Goal: Transaction & Acquisition: Purchase product/service

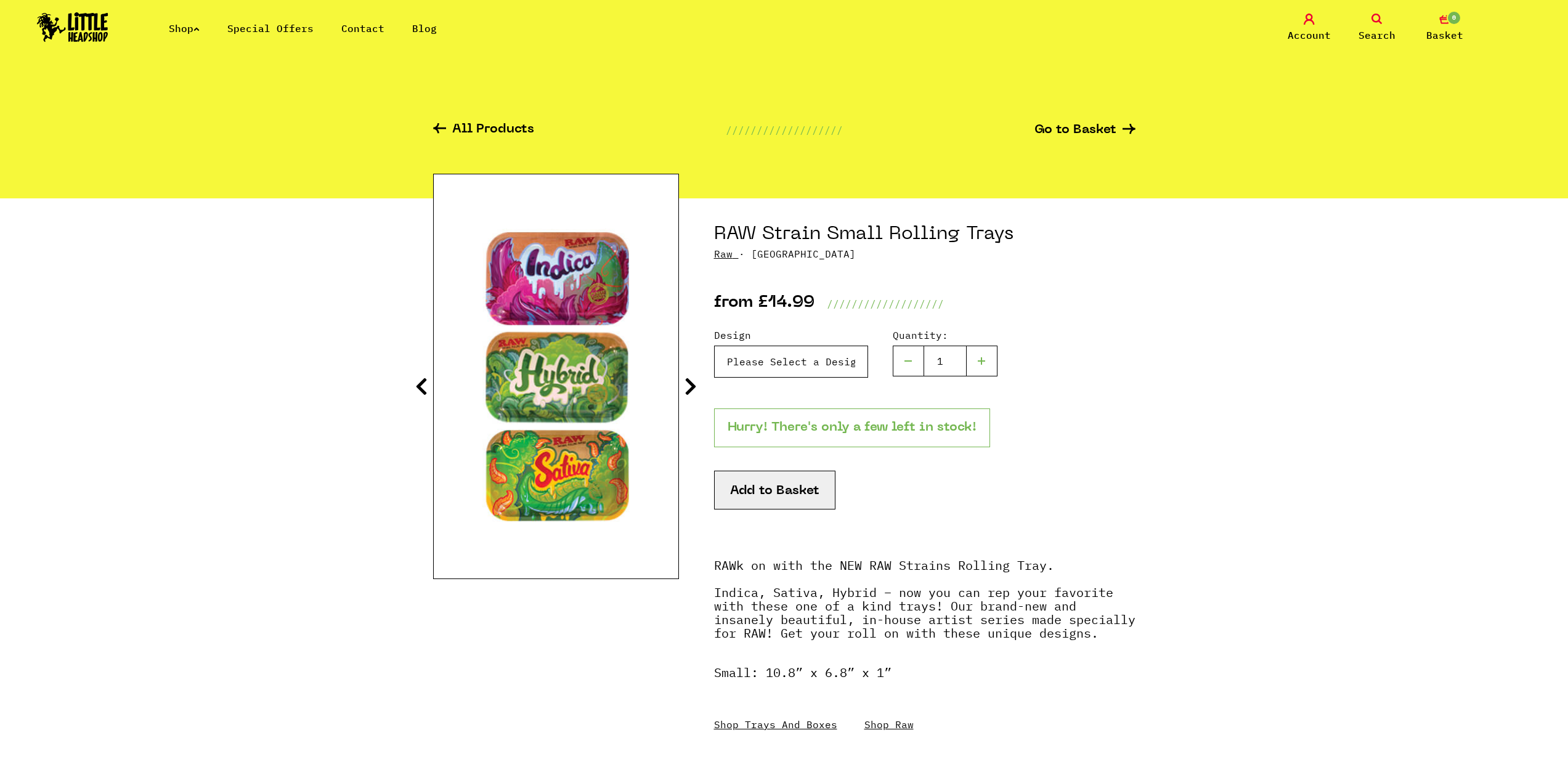
click at [785, 355] on select "Please Select a Design RAW Strain Small Rolling Trays - Indica - £14.99 (Out of…" at bounding box center [791, 362] width 154 height 32
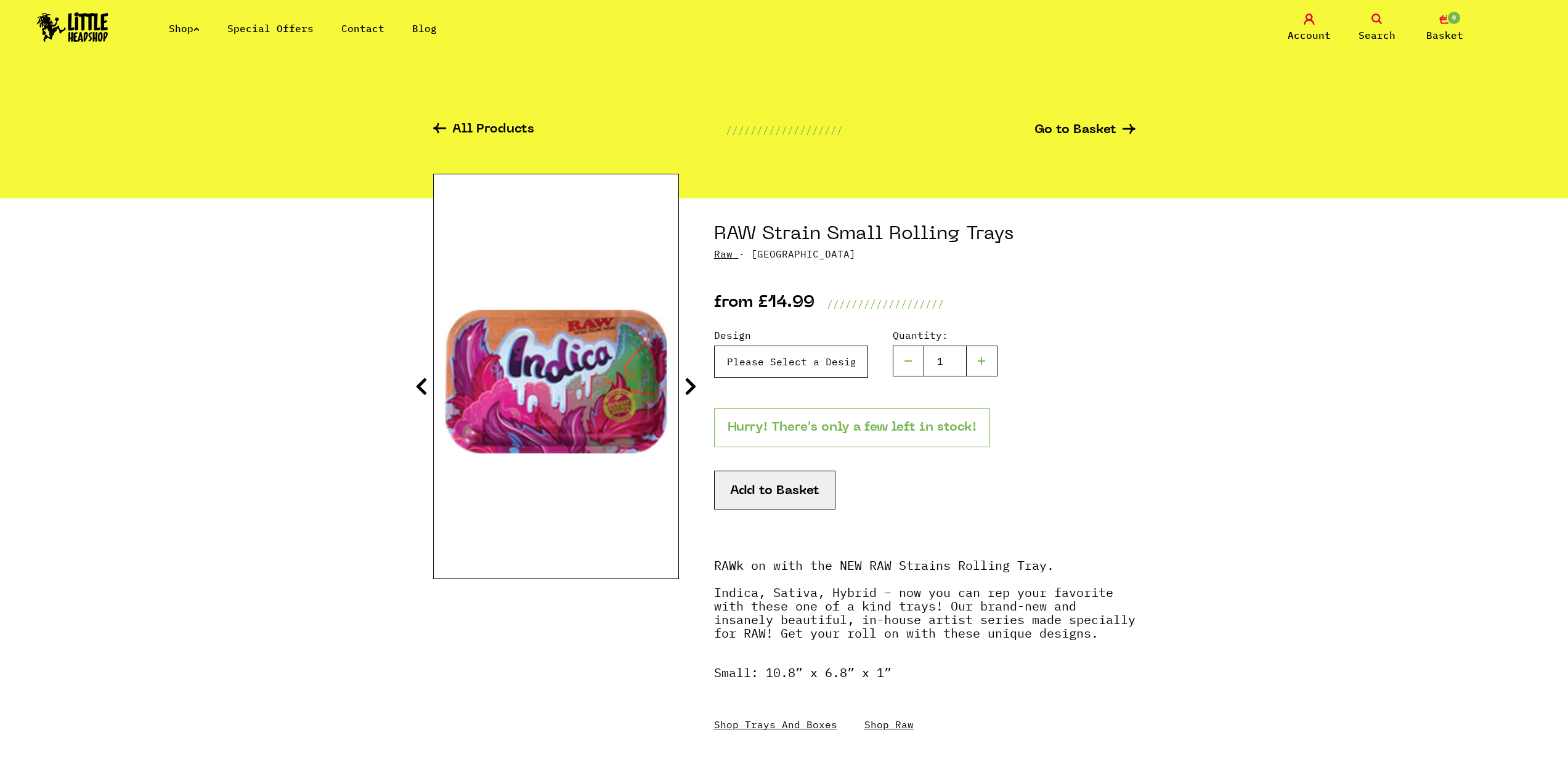
click at [714, 345] on select "Please Select a Design RAW Strain Small Rolling Trays - Indica - £14.99 (Out of…" at bounding box center [791, 362] width 154 height 32
click at [778, 357] on select "Please Select a Design RAW Strain Small Rolling Trays - Indica - £14.99 (Out of…" at bounding box center [791, 362] width 154 height 32
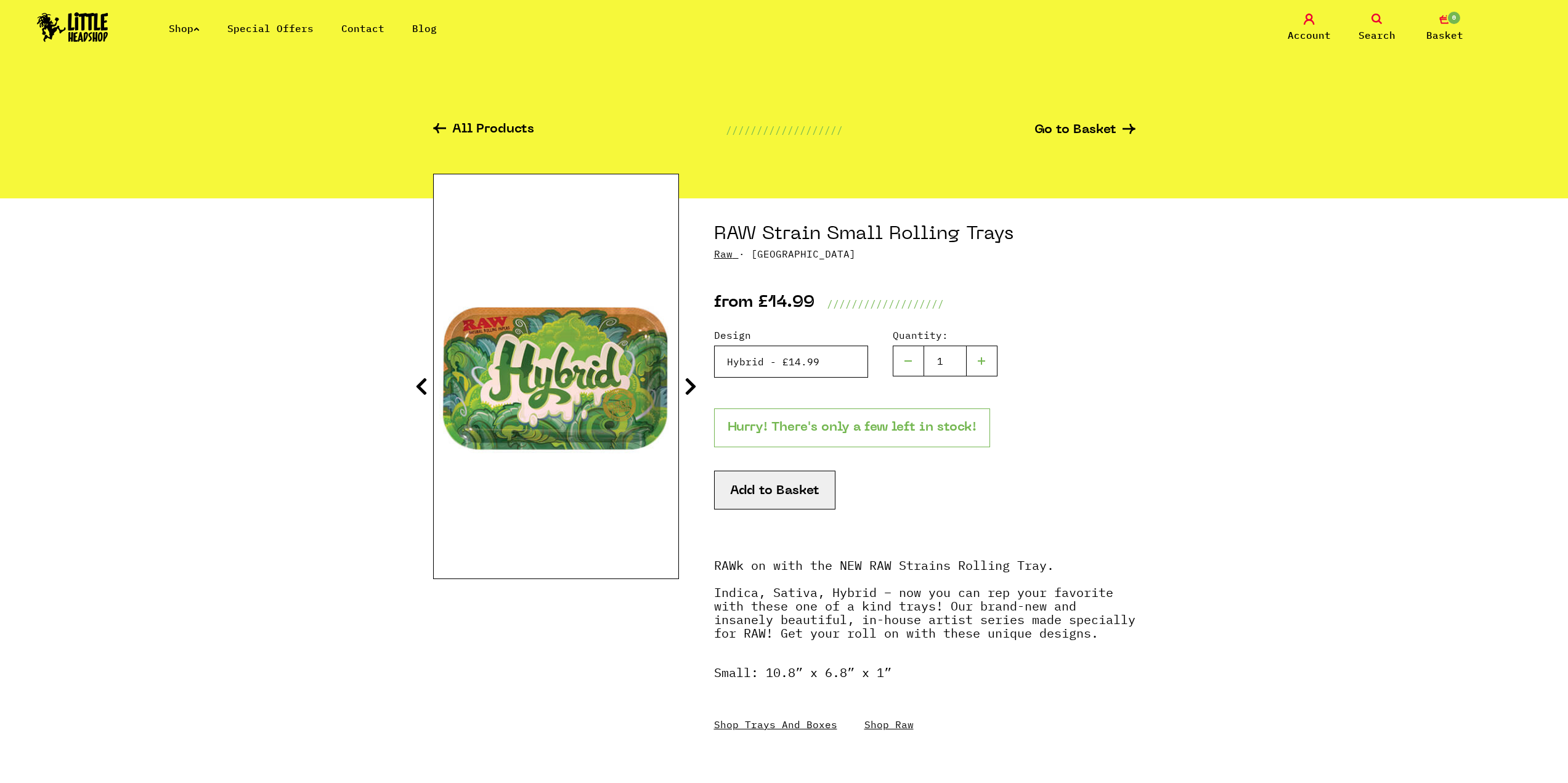
select select "993"
click at [714, 345] on select "Please Select a Design RAW Strain Small Rolling Trays - Indica - £14.99 (Out of…" at bounding box center [791, 362] width 154 height 32
click at [683, 383] on section "RAW Strain Small Rolling Trays Raw · RAWSTRAIN from £14.99 ///////////////////" at bounding box center [784, 498] width 702 height 600
click at [688, 386] on icon at bounding box center [691, 386] width 13 height 20
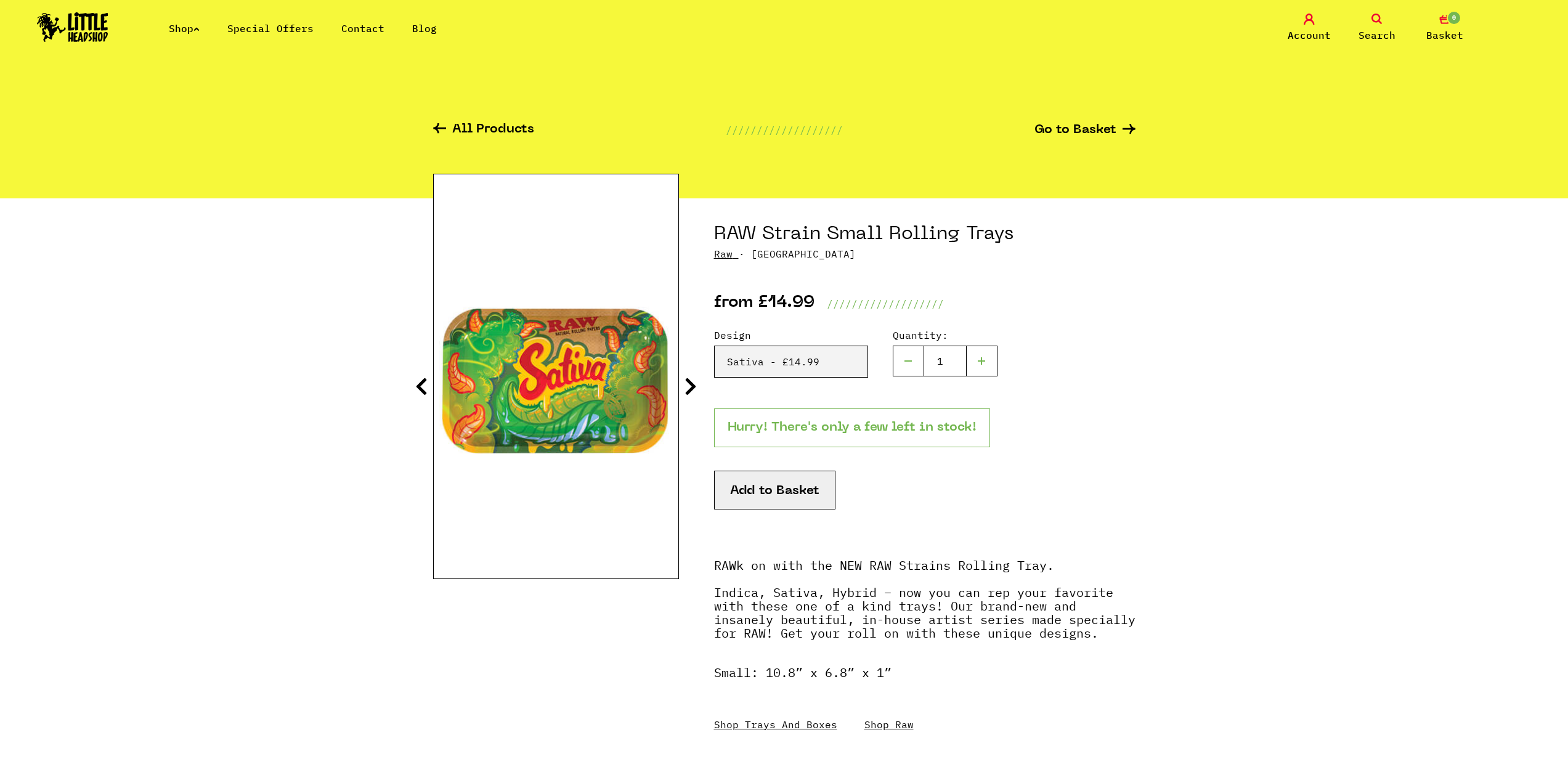
click at [688, 386] on icon at bounding box center [691, 386] width 13 height 20
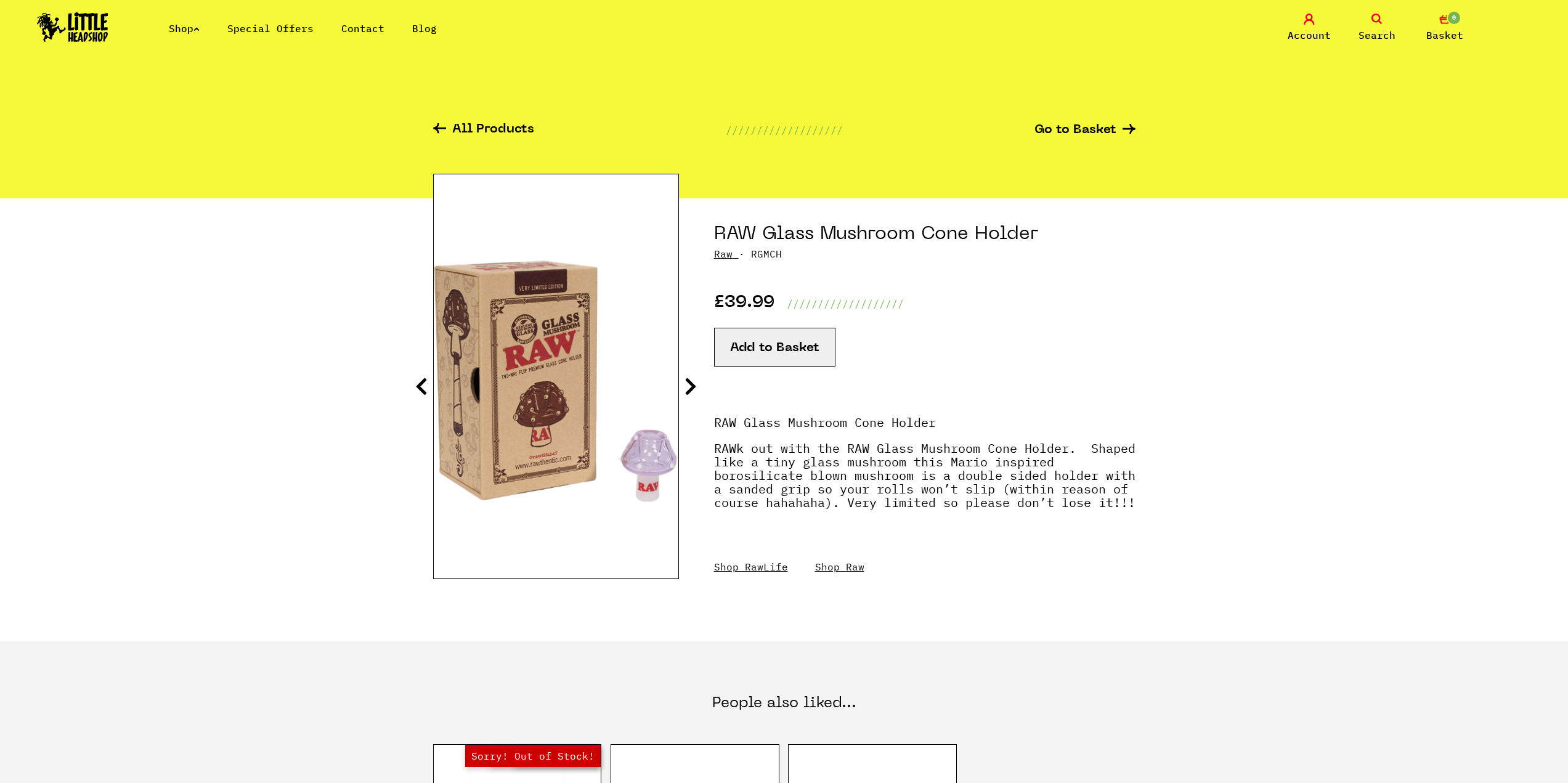
click at [726, 253] on link "Raw" at bounding box center [723, 254] width 18 height 13
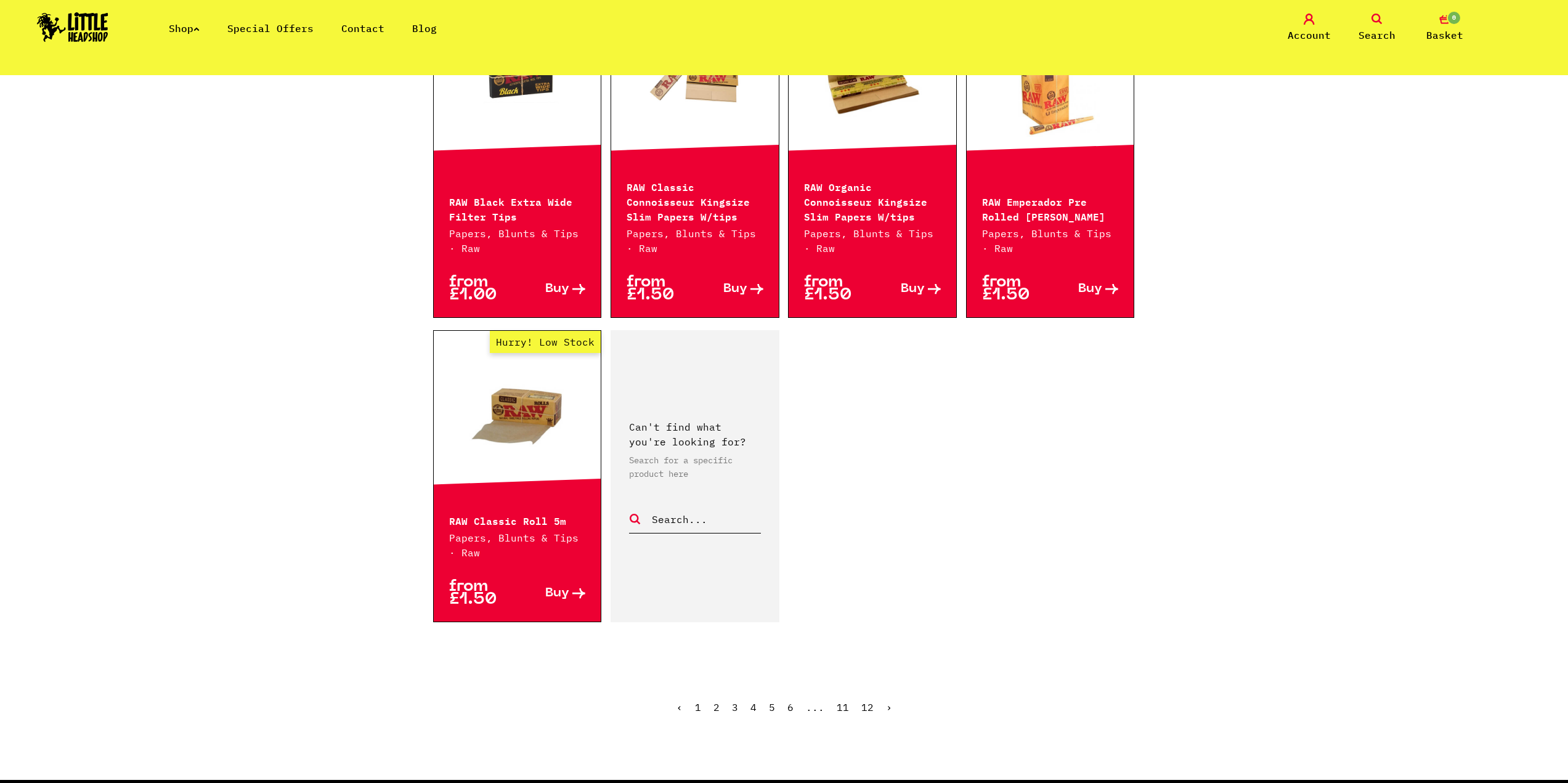
scroll to position [1724, 0]
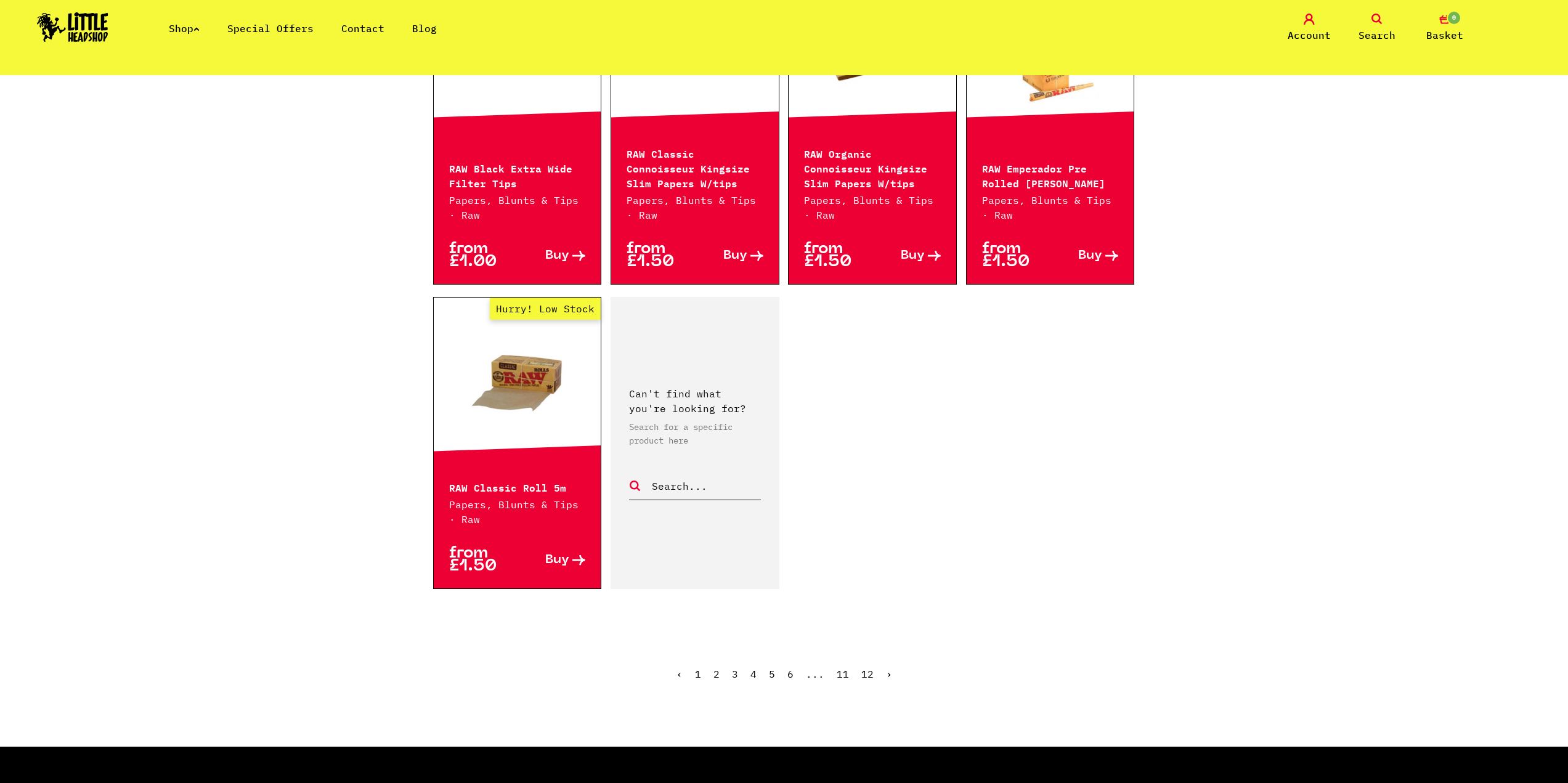
click at [889, 674] on link "›" at bounding box center [889, 674] width 6 height 13
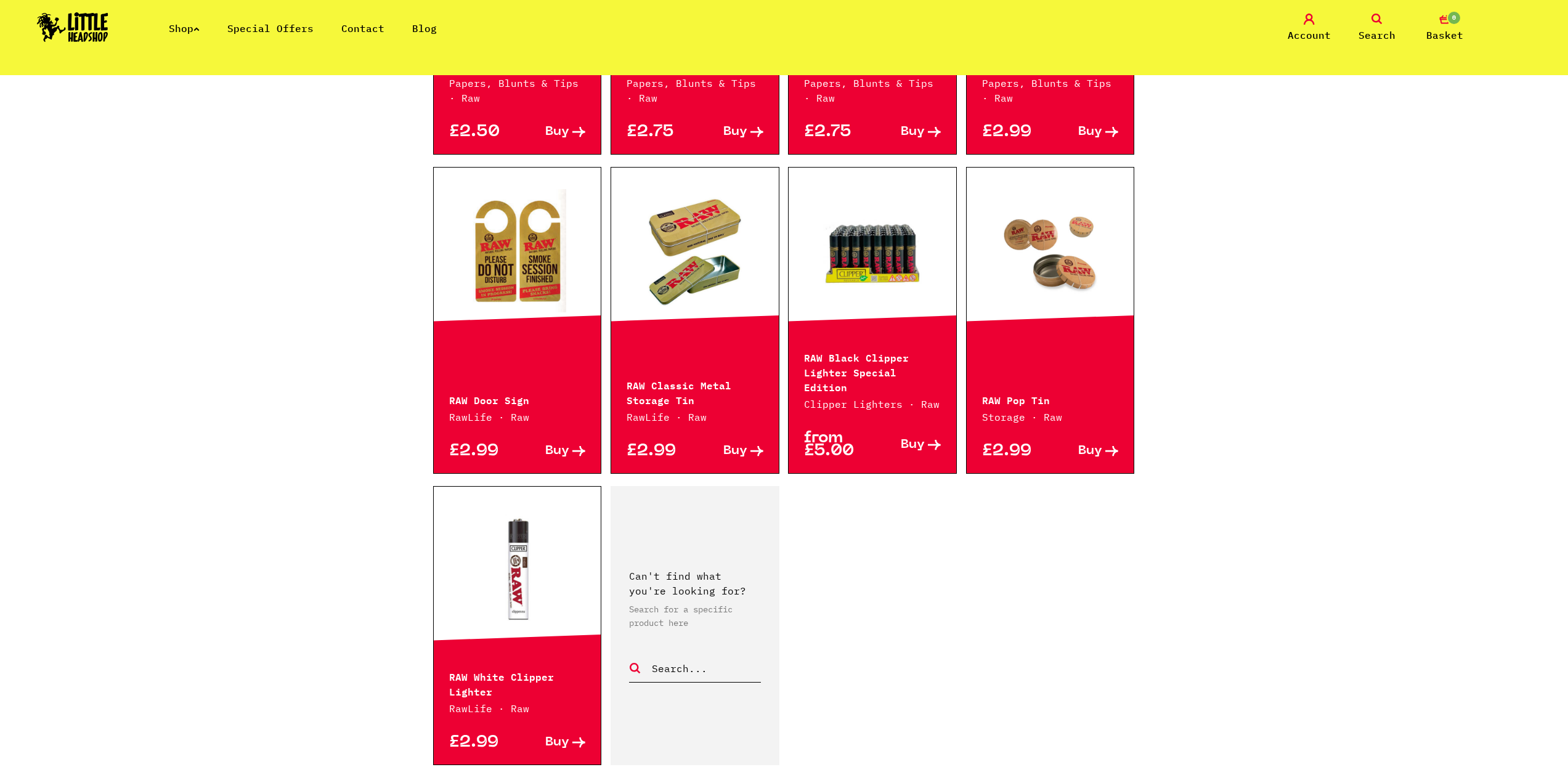
scroll to position [1601, 0]
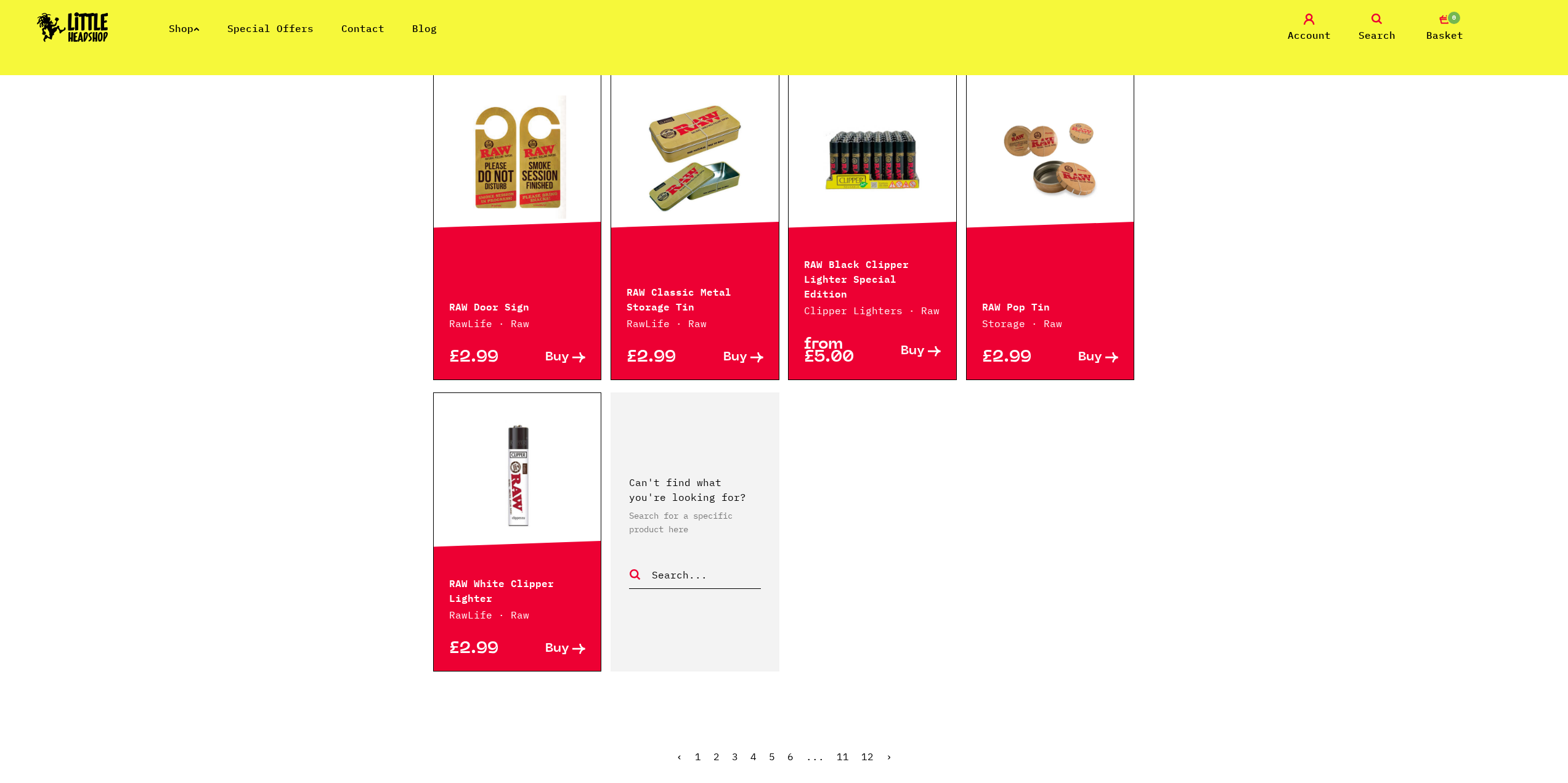
click at [890, 750] on link "›" at bounding box center [889, 756] width 6 height 13
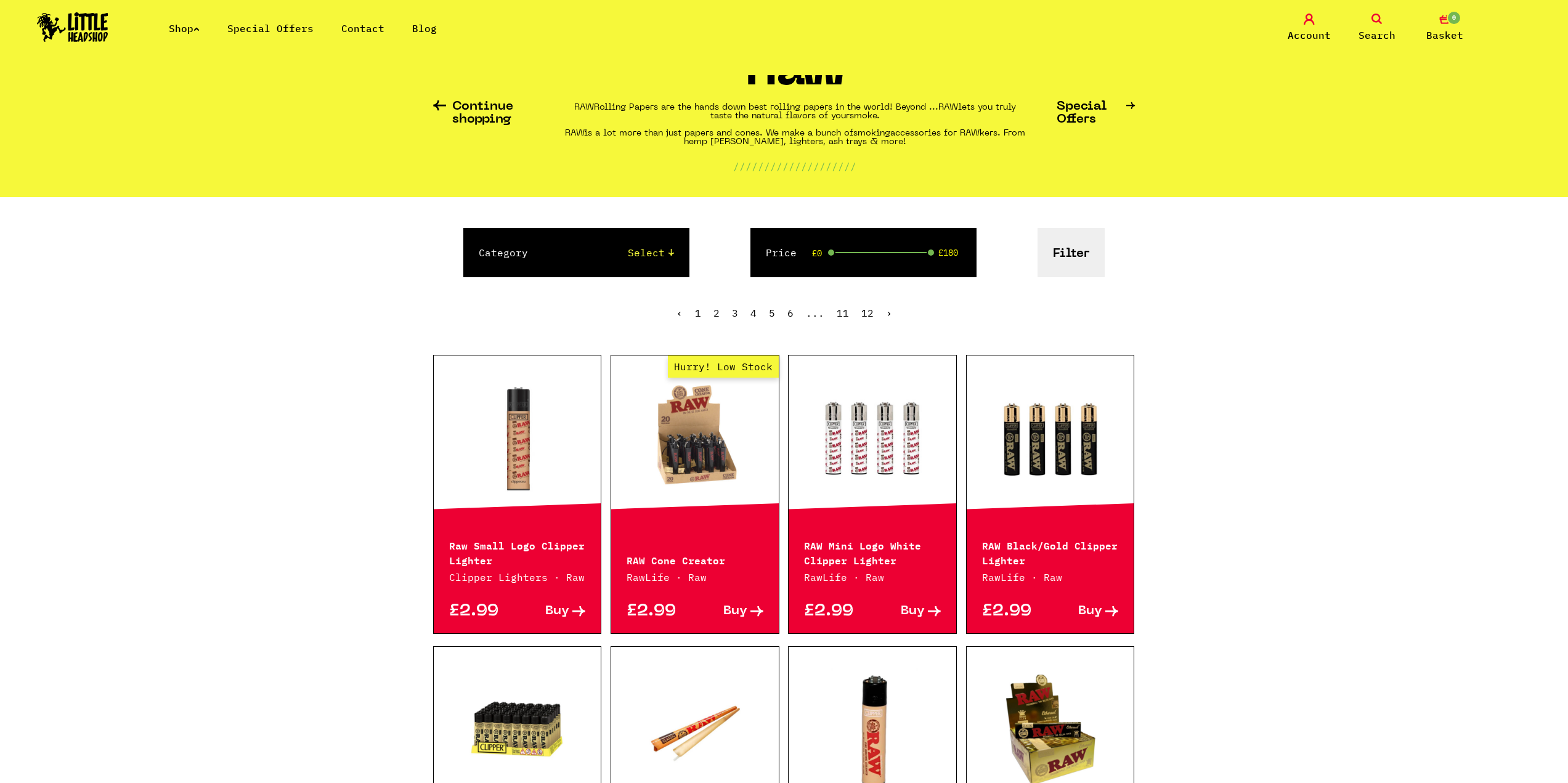
scroll to position [62, 0]
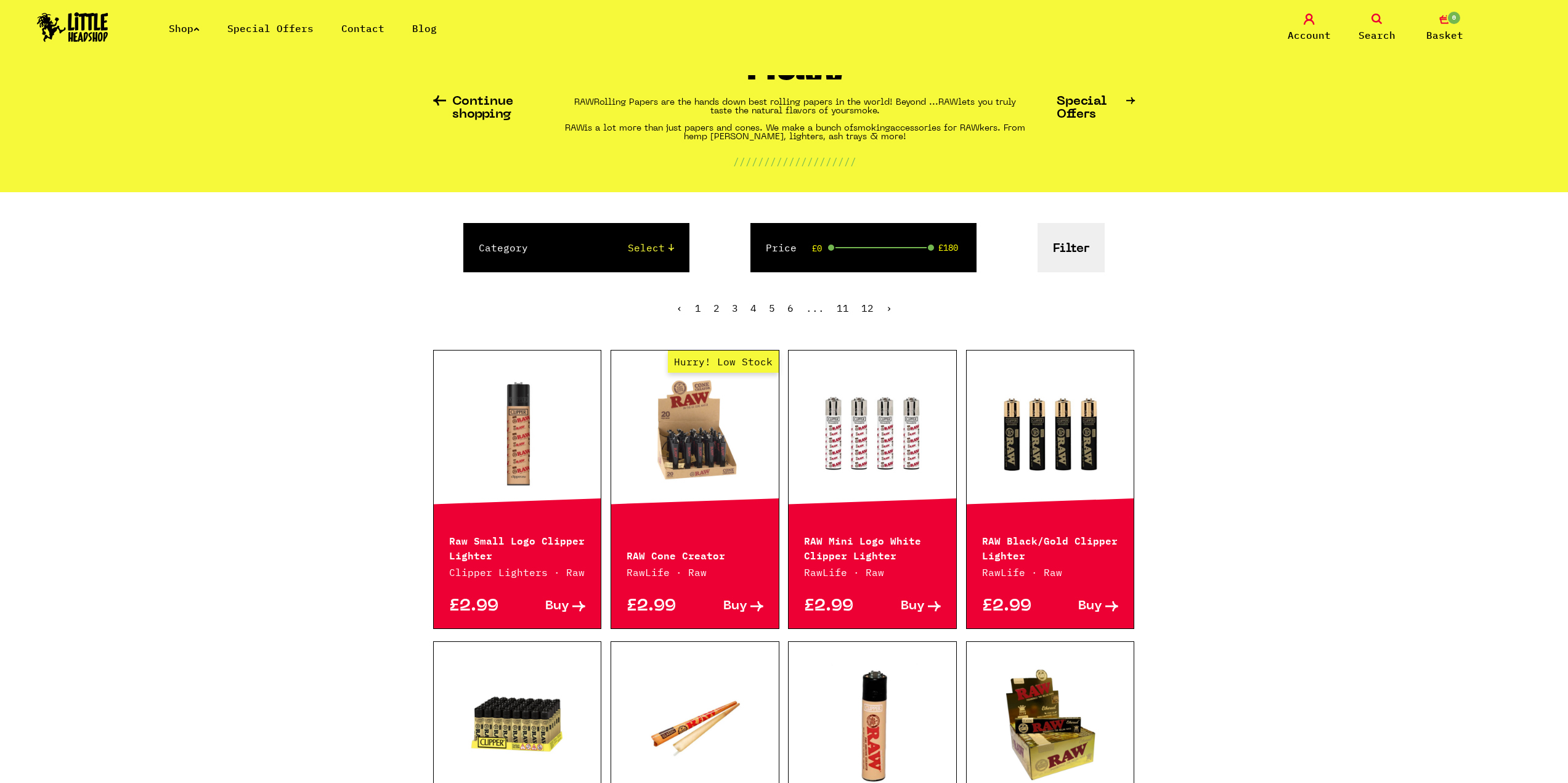
click at [576, 604] on icon at bounding box center [578, 606] width 13 height 11
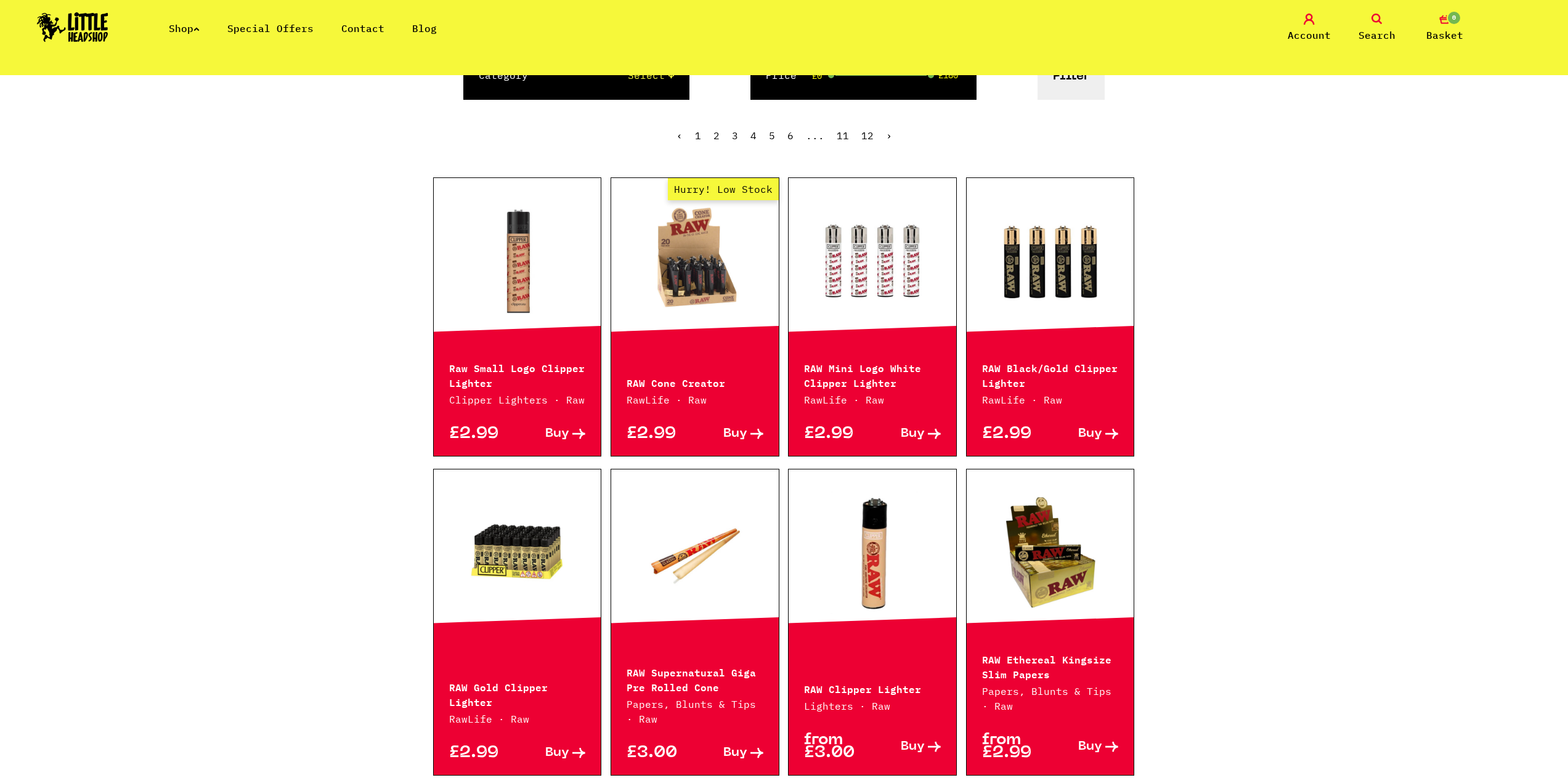
scroll to position [308, 0]
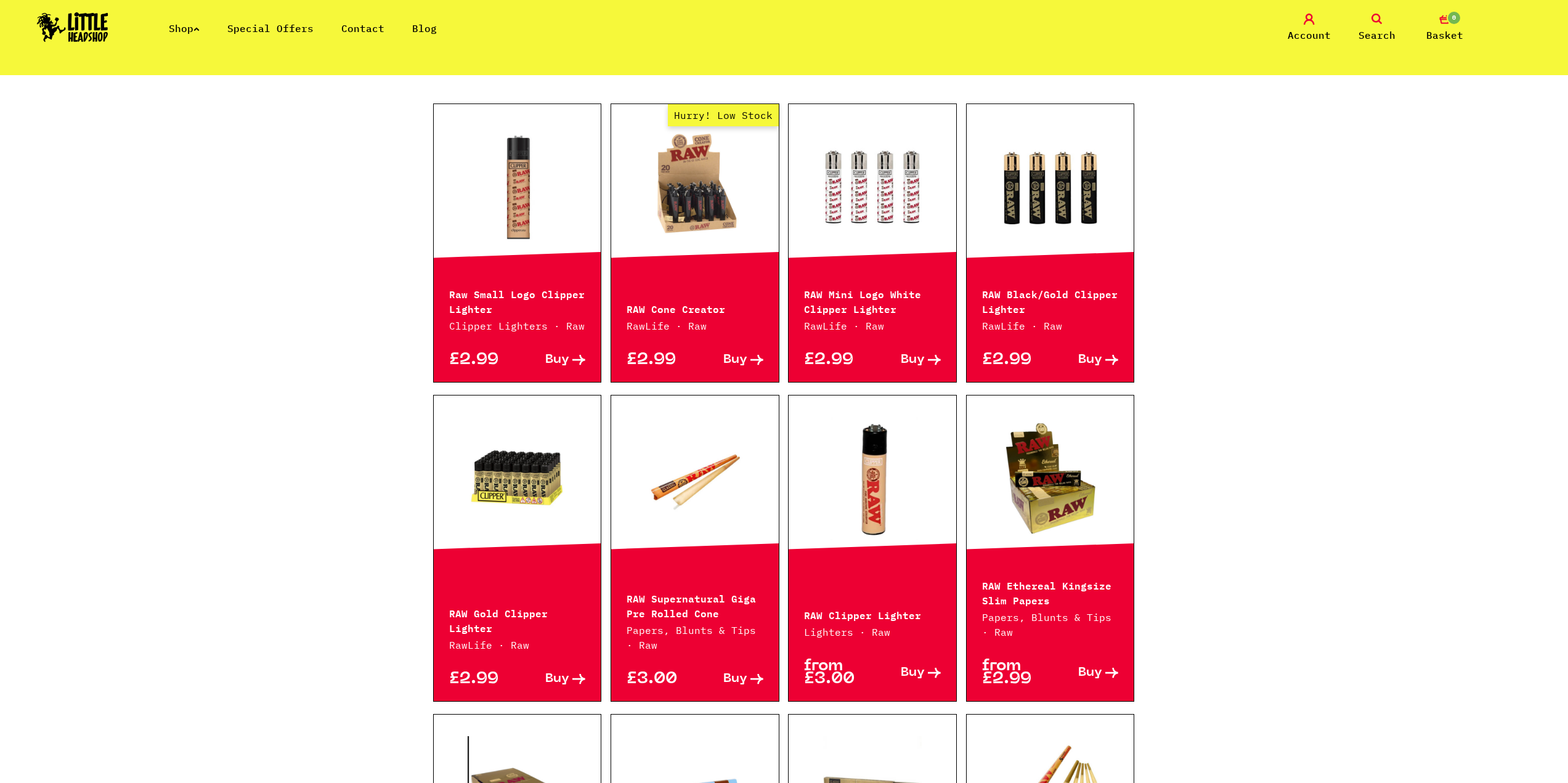
click at [564, 680] on span "Buy" at bounding box center [557, 679] width 24 height 13
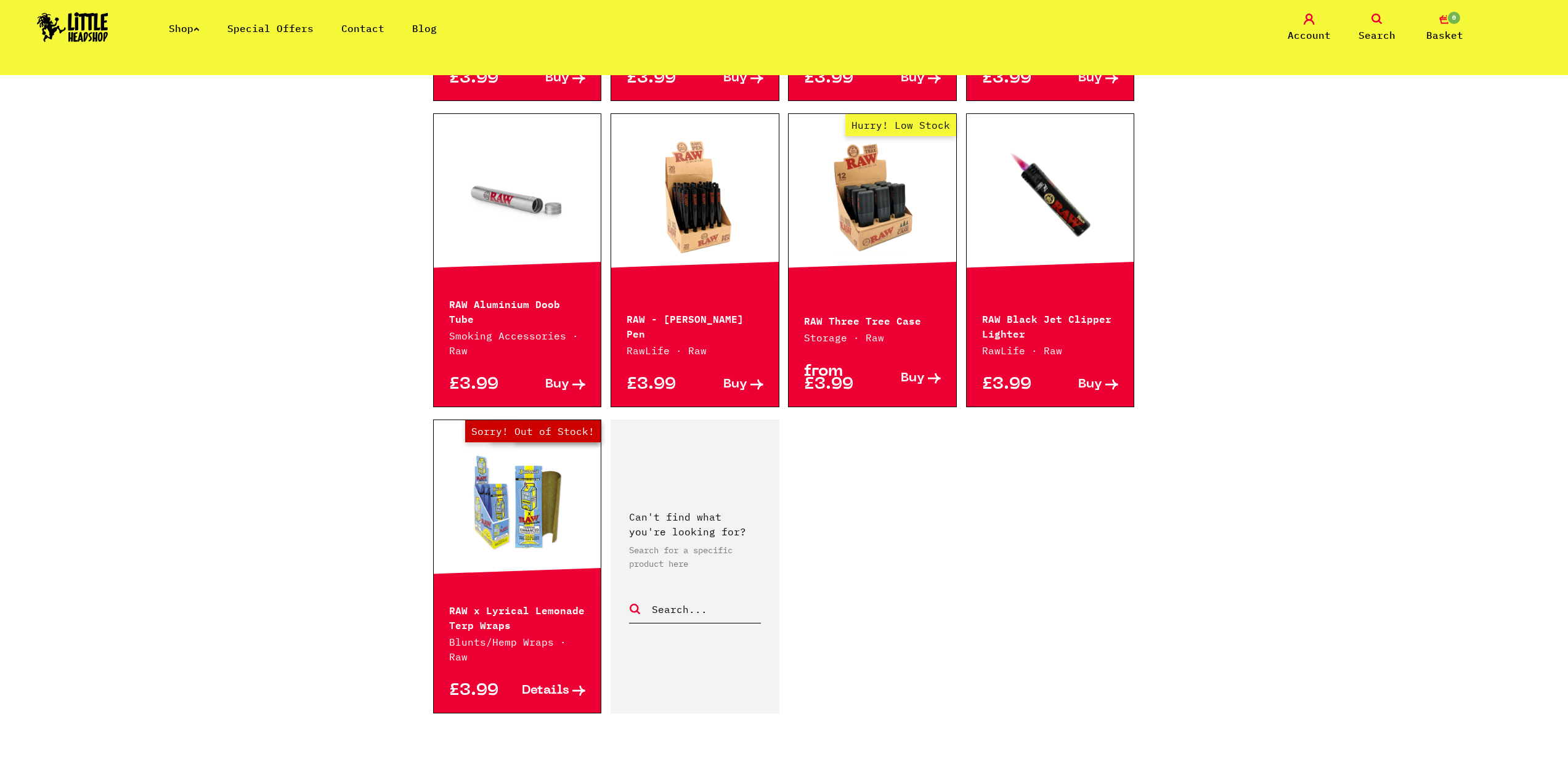
scroll to position [1539, 0]
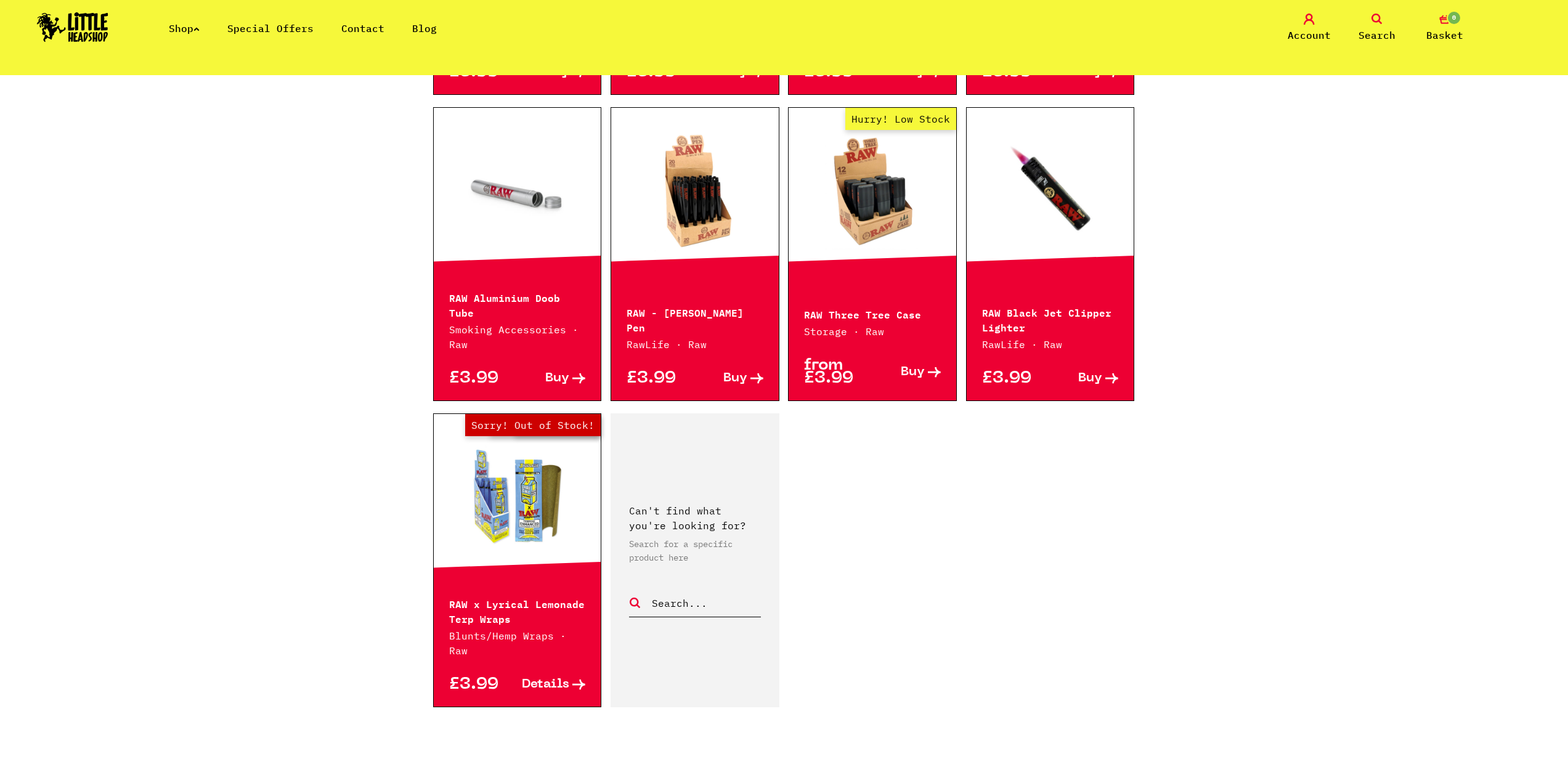
click at [557, 678] on span "Details" at bounding box center [545, 685] width 47 height 13
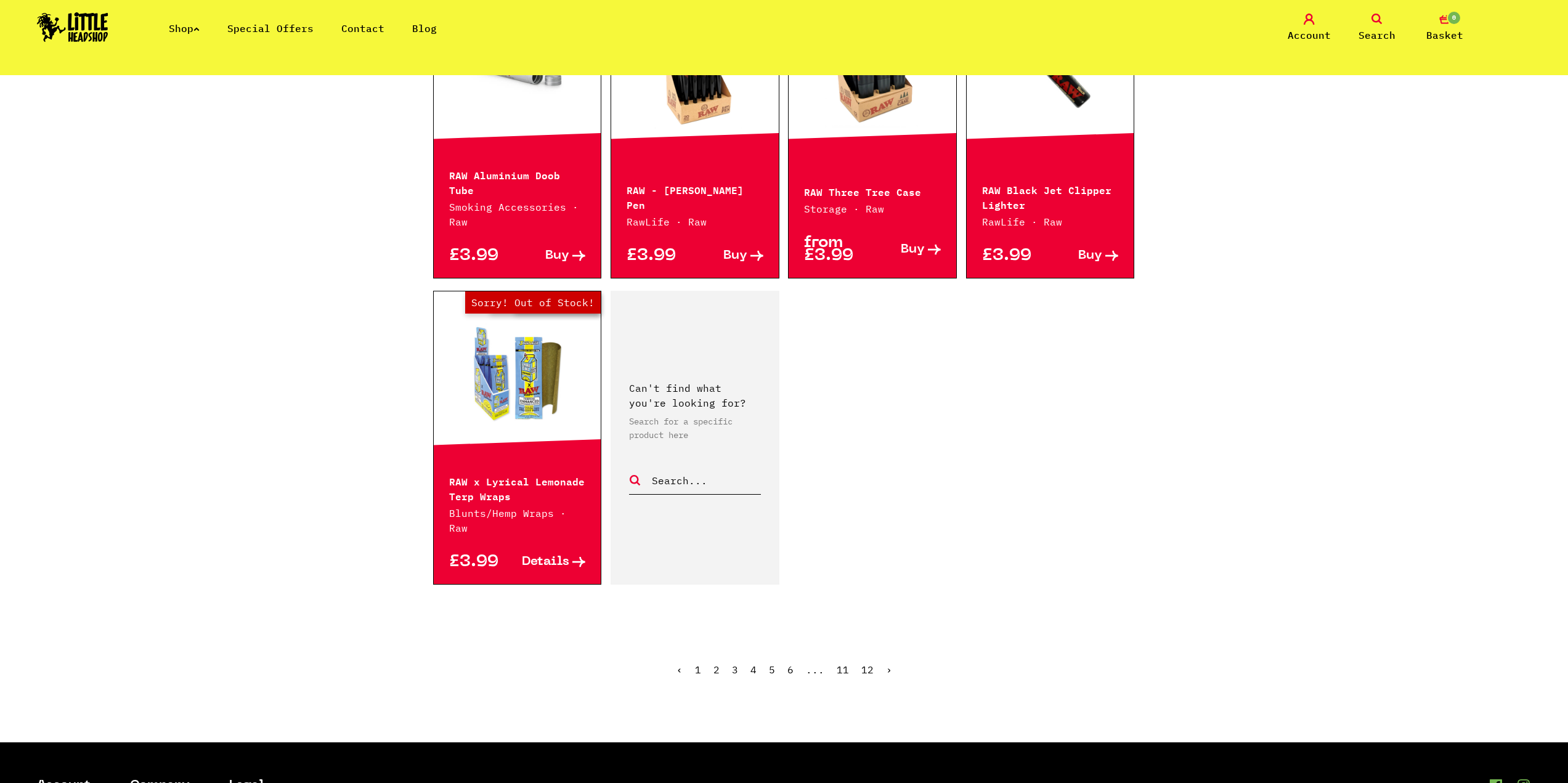
scroll to position [1662, 0]
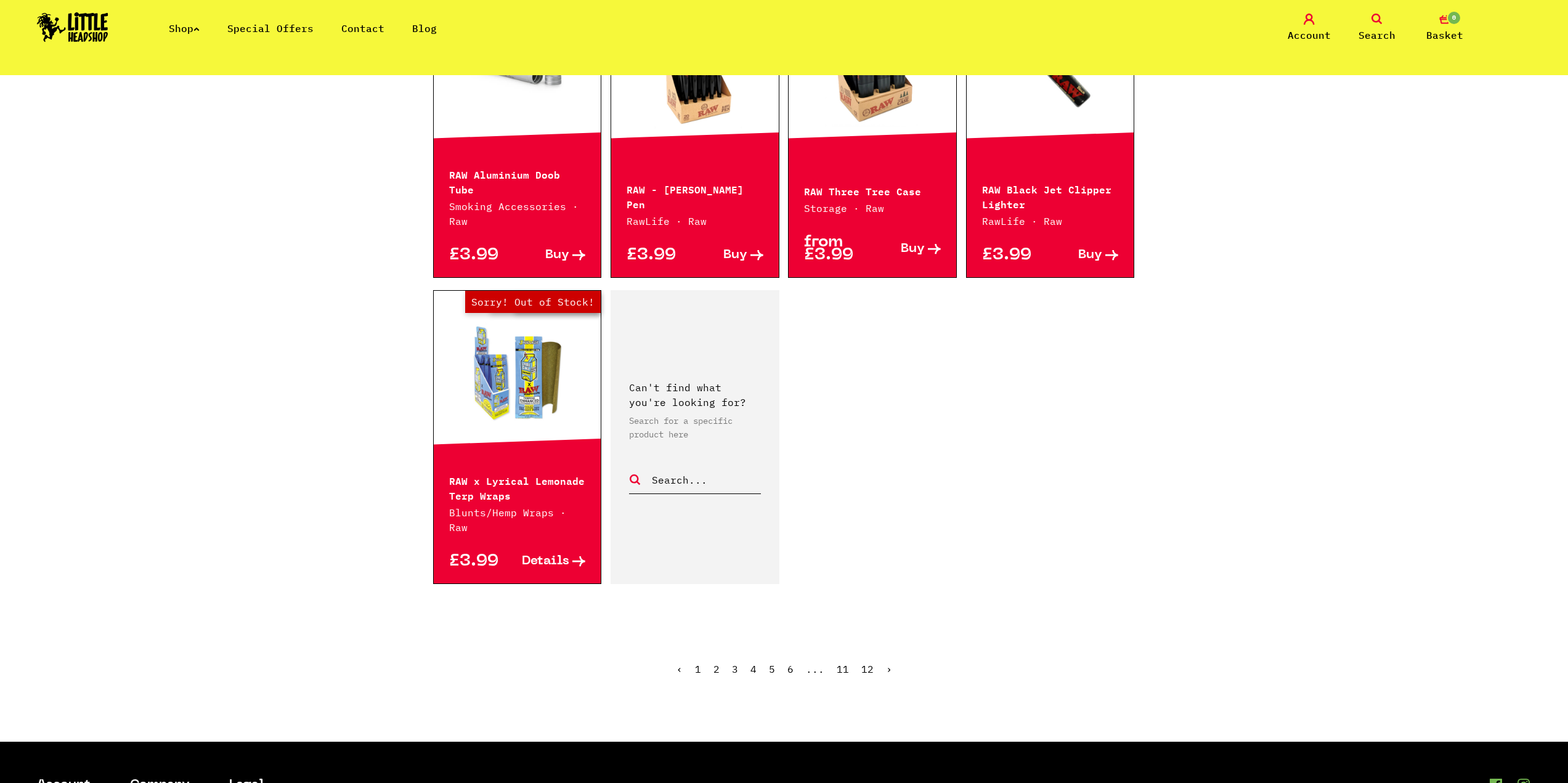
click at [890, 663] on link "›" at bounding box center [889, 669] width 6 height 13
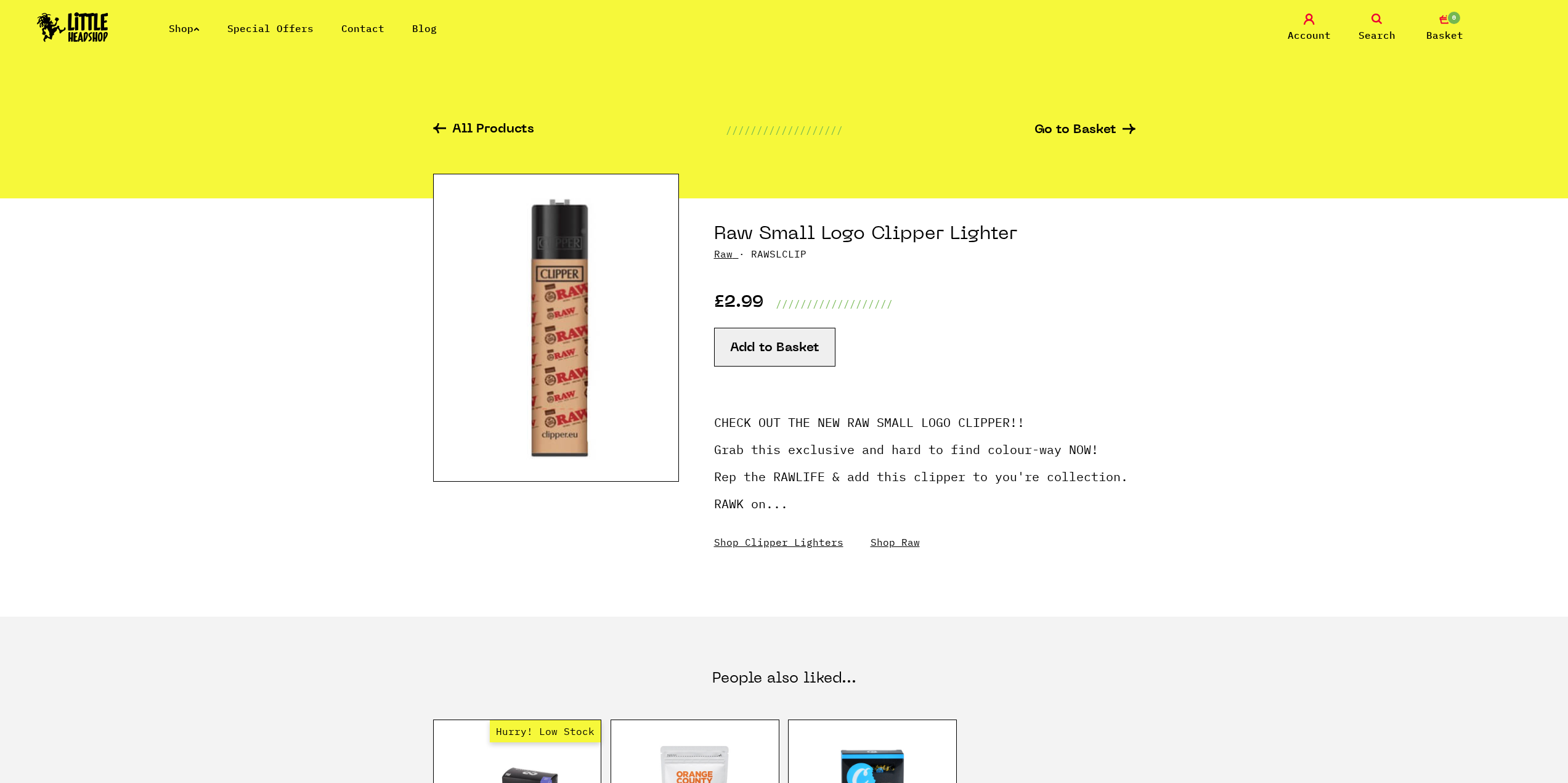
click at [753, 348] on button "Add to Basket" at bounding box center [775, 347] width 121 height 39
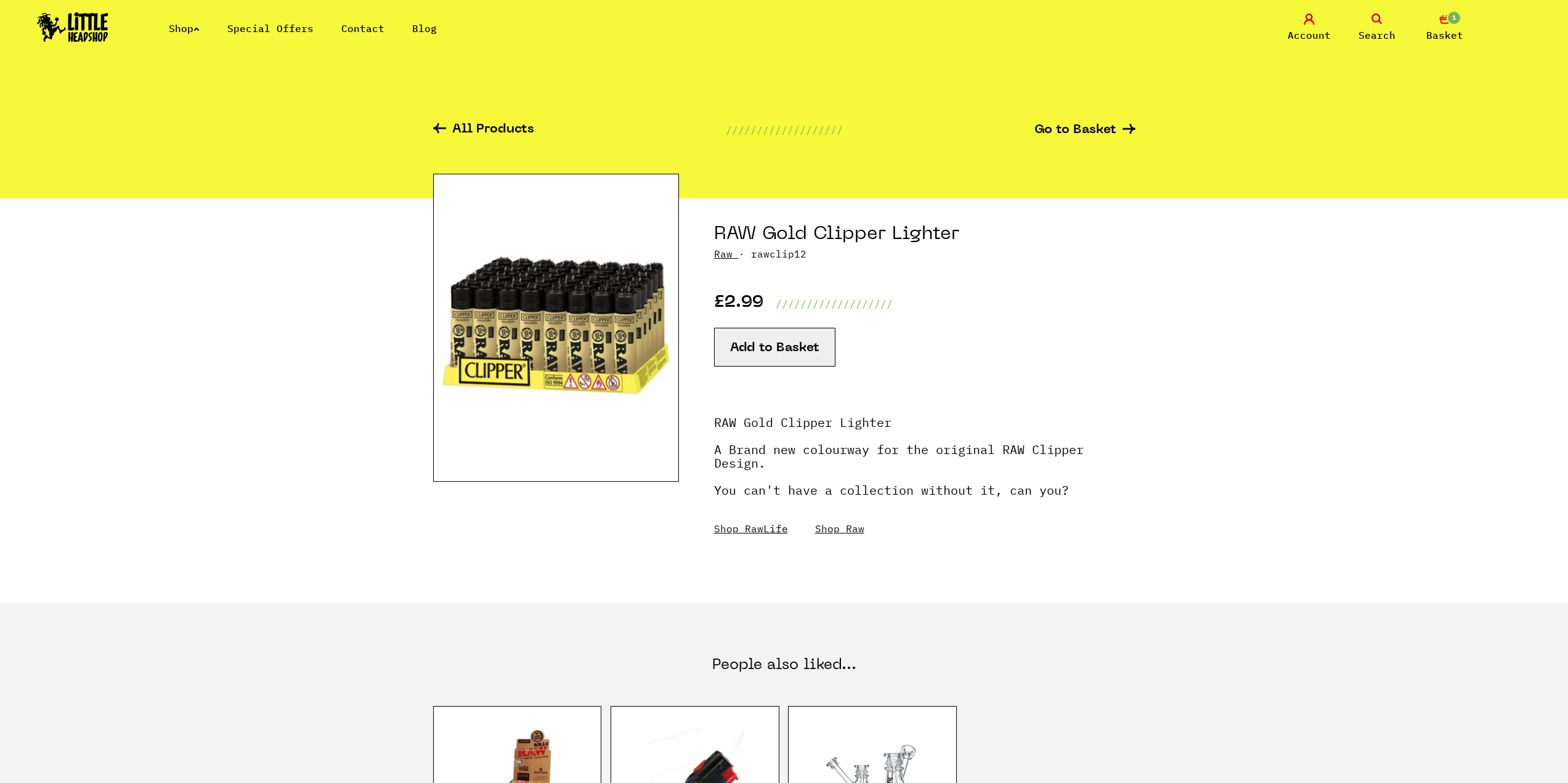
click at [740, 347] on button "Add to Basket" at bounding box center [775, 347] width 121 height 39
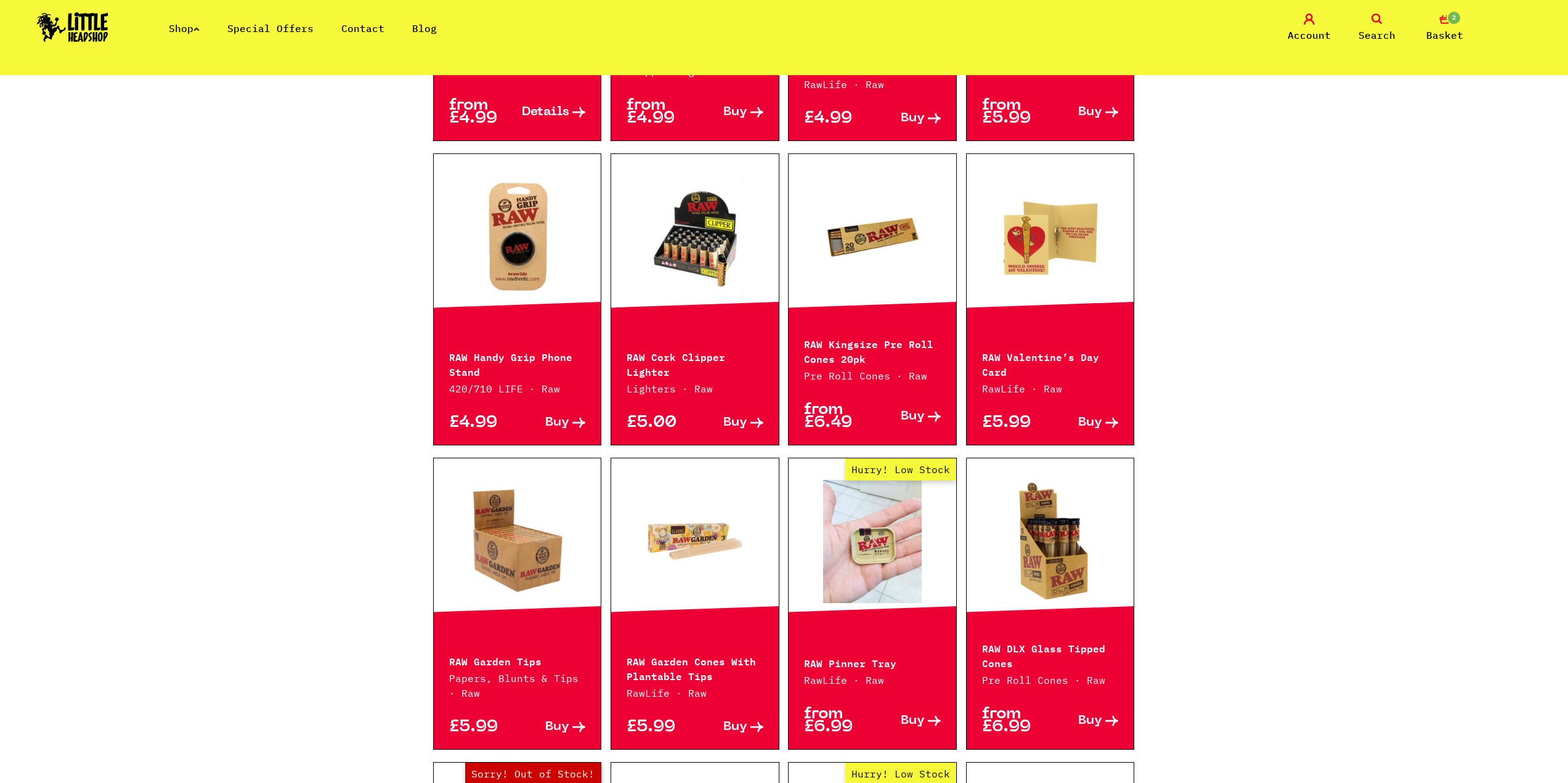
scroll to position [924, 0]
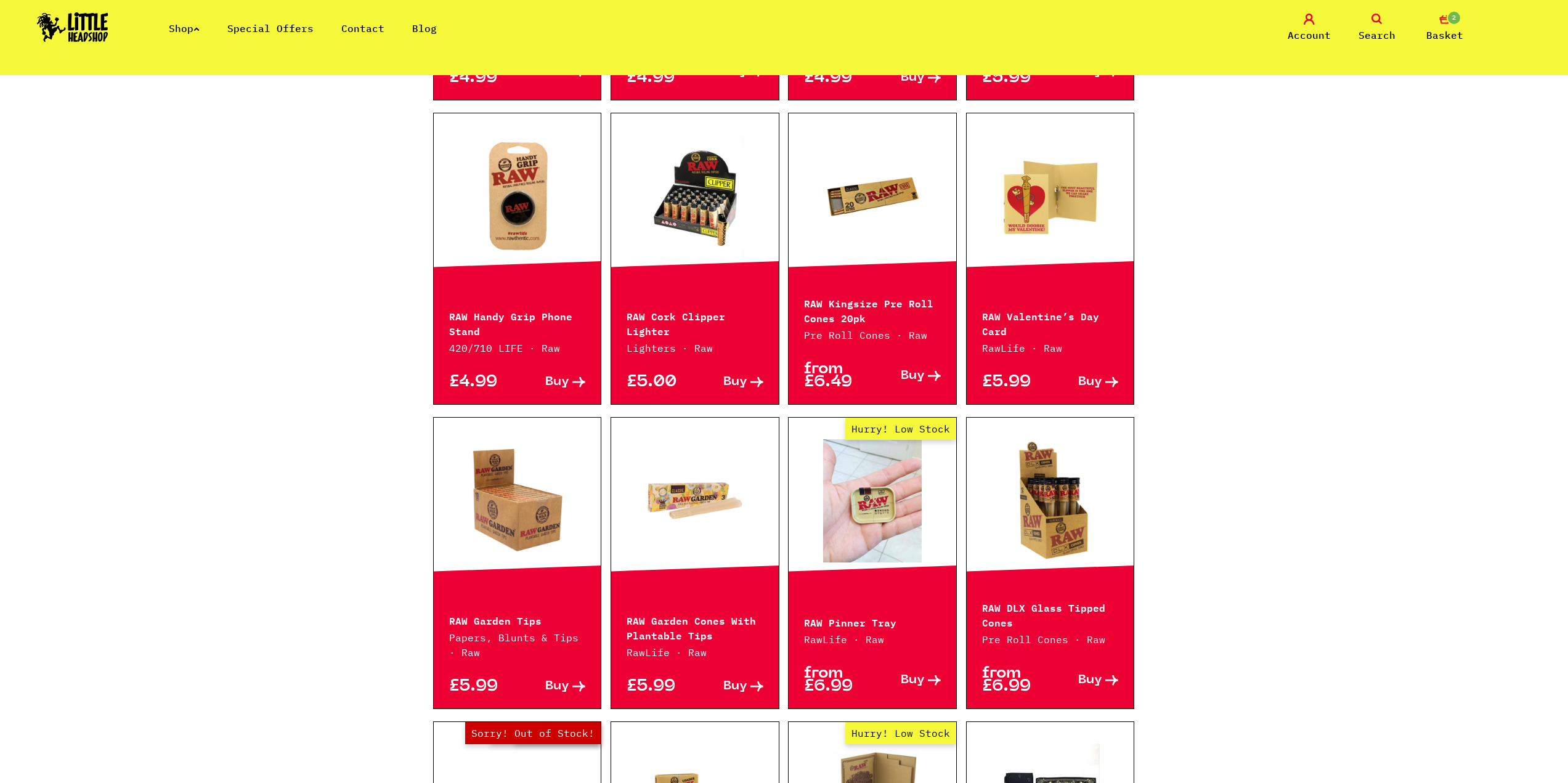
click at [567, 687] on span "Buy" at bounding box center [557, 686] width 24 height 13
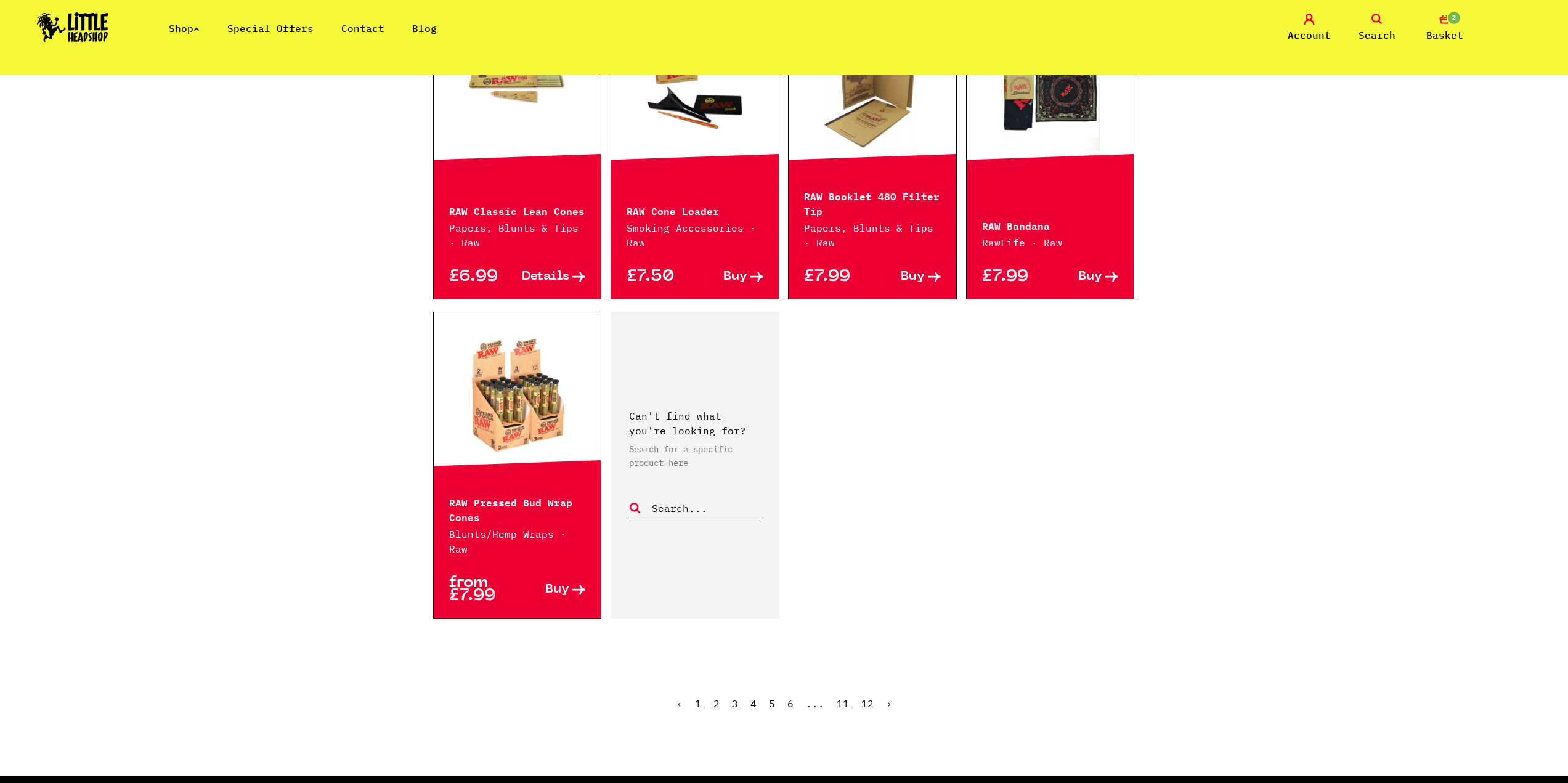
scroll to position [1662, 0]
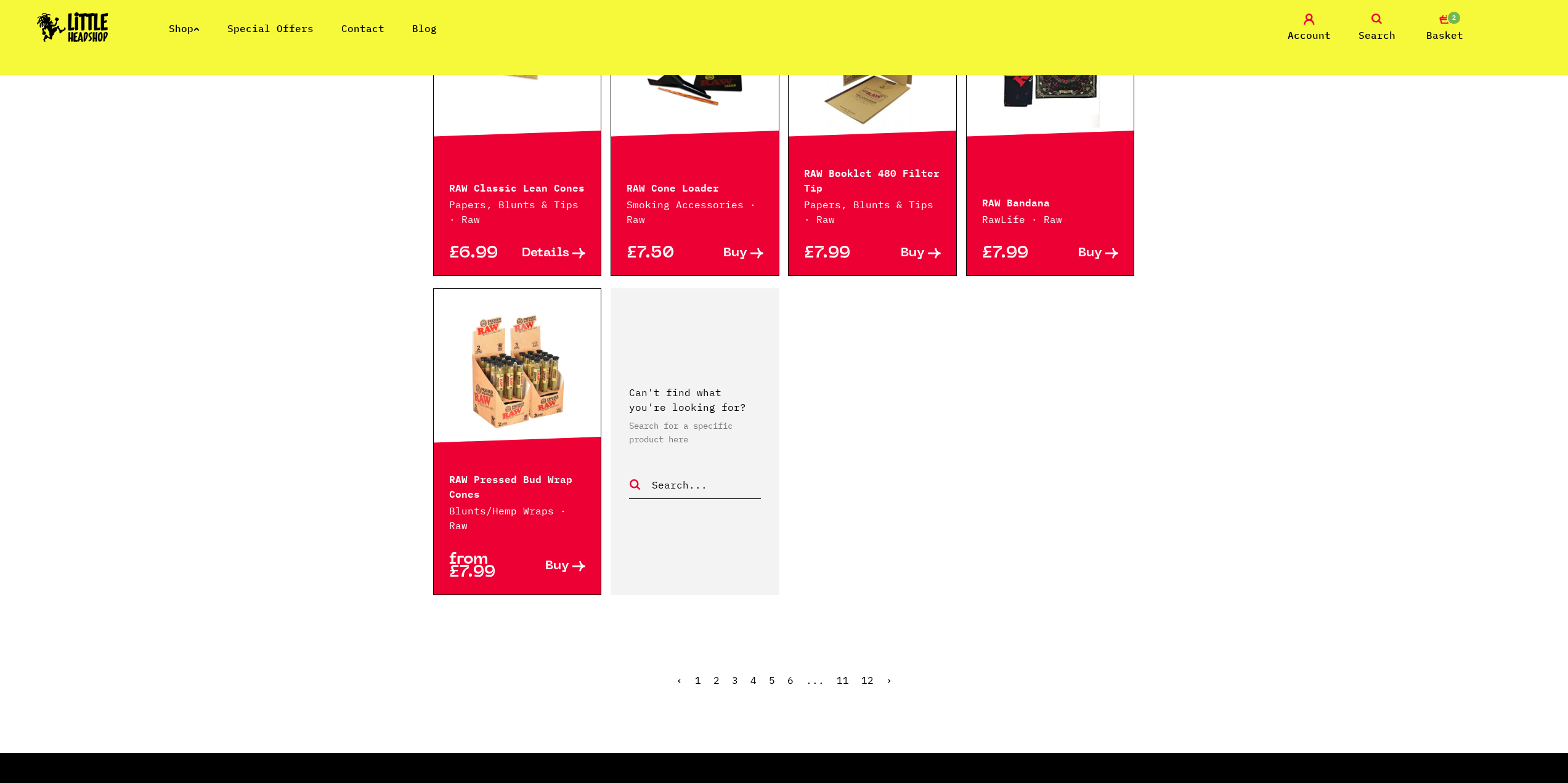
click at [883, 667] on ul "‹ 1 2 3 4 5 6 ... 11 12 ›" at bounding box center [784, 689] width 702 height 53
click at [888, 674] on link "›" at bounding box center [889, 680] width 6 height 13
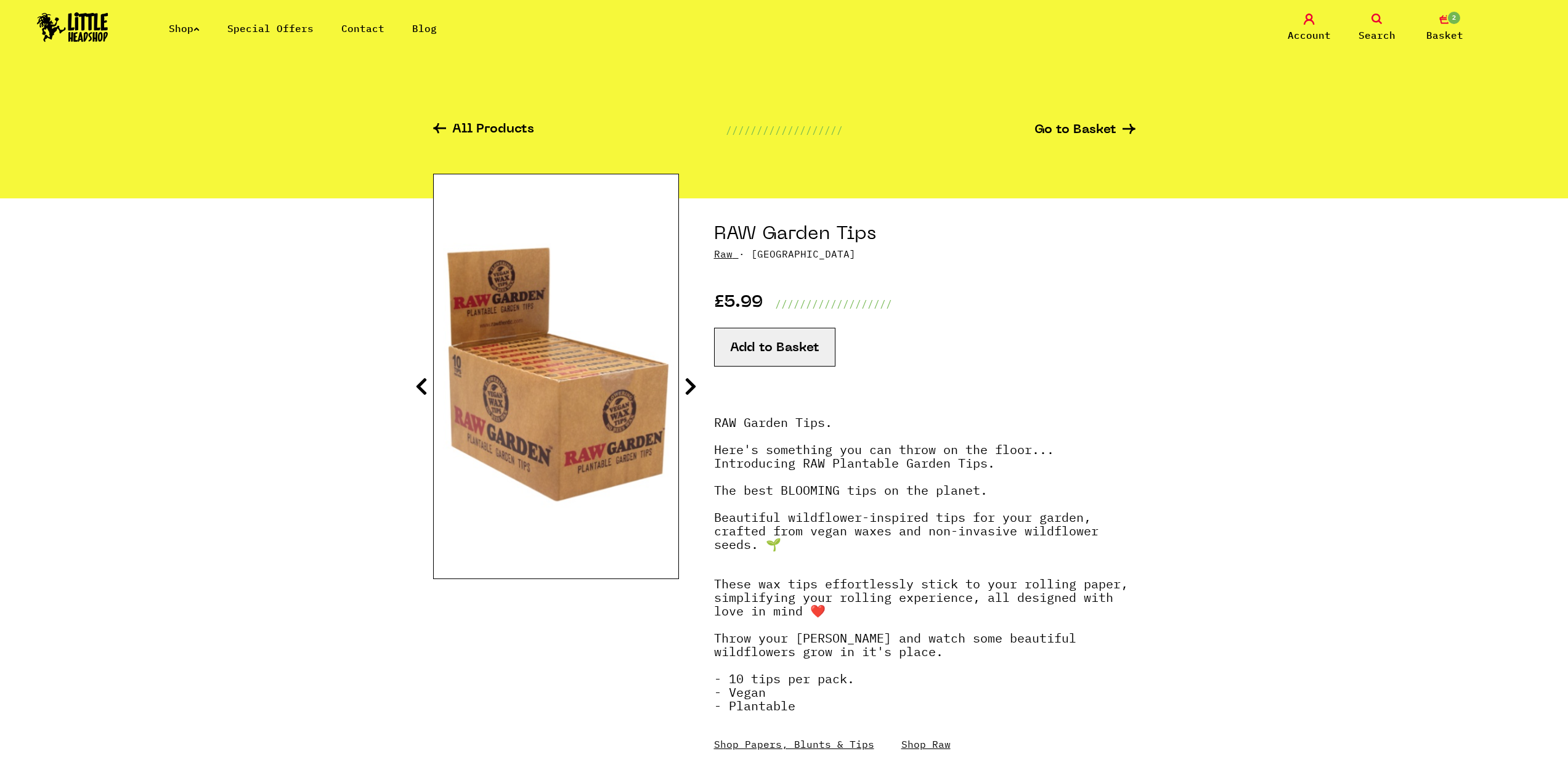
click at [790, 359] on button "Add to Basket" at bounding box center [775, 347] width 121 height 39
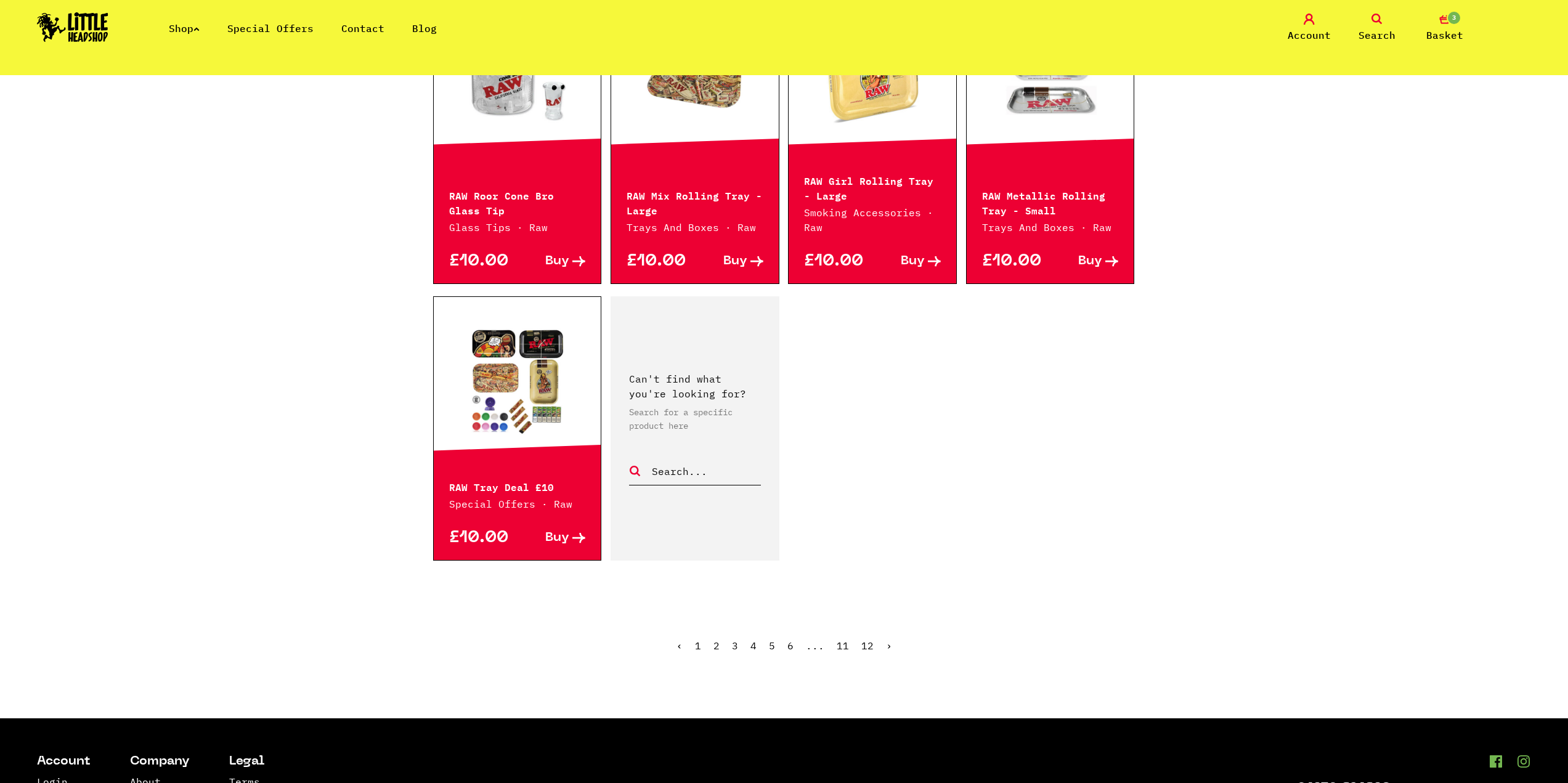
scroll to position [1724, 0]
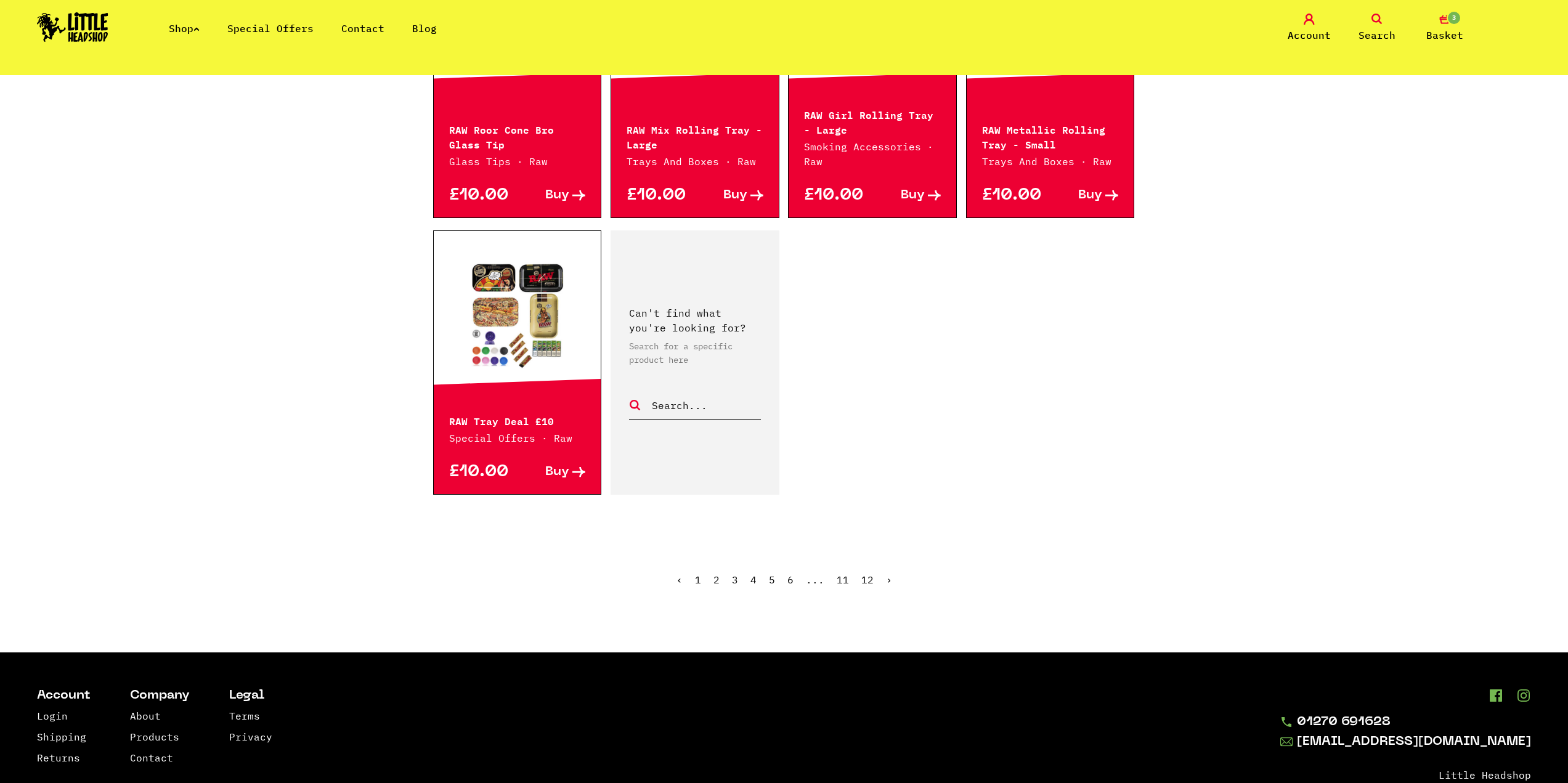
click at [888, 578] on link "›" at bounding box center [889, 580] width 6 height 13
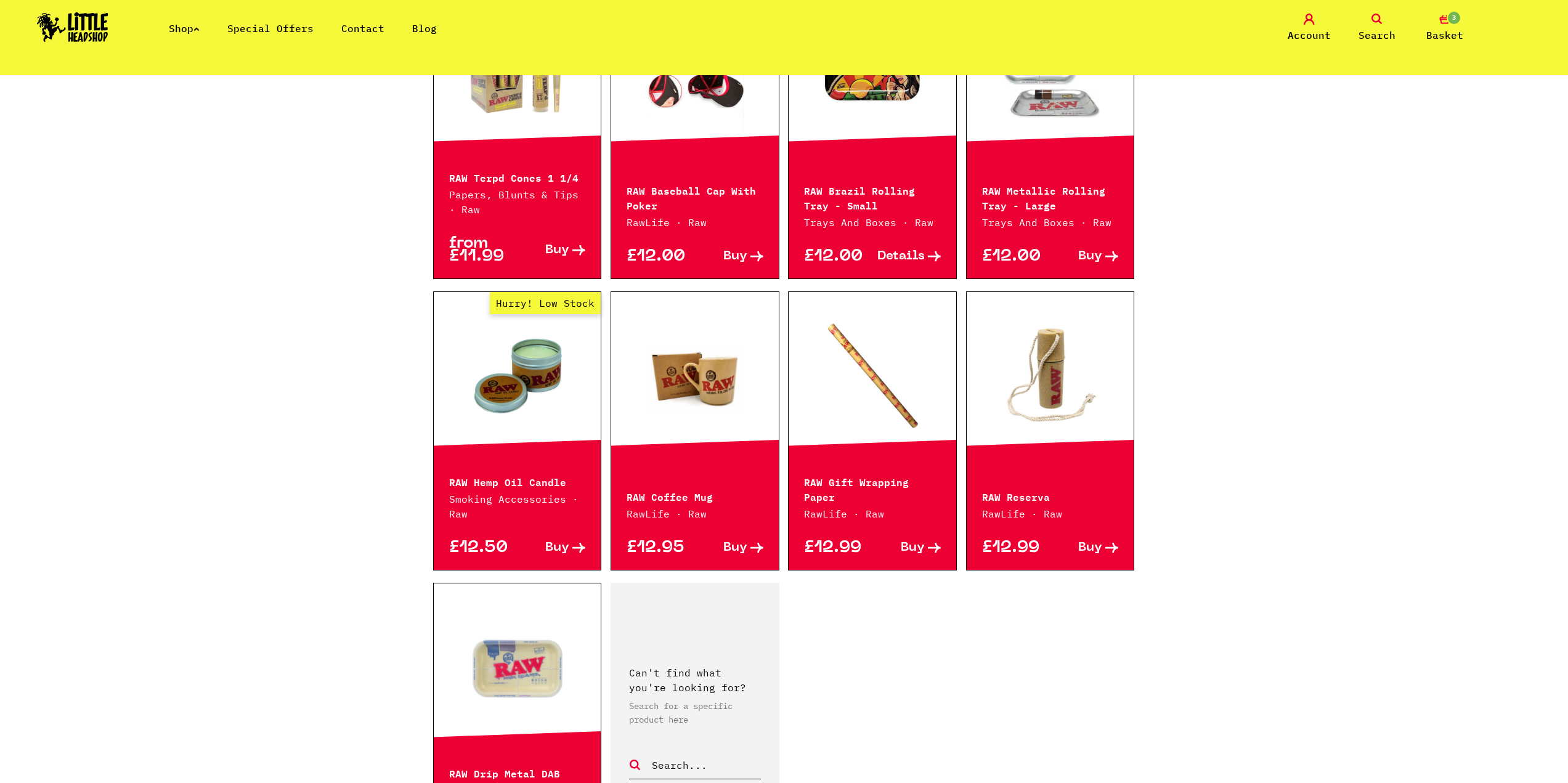
scroll to position [1355, 0]
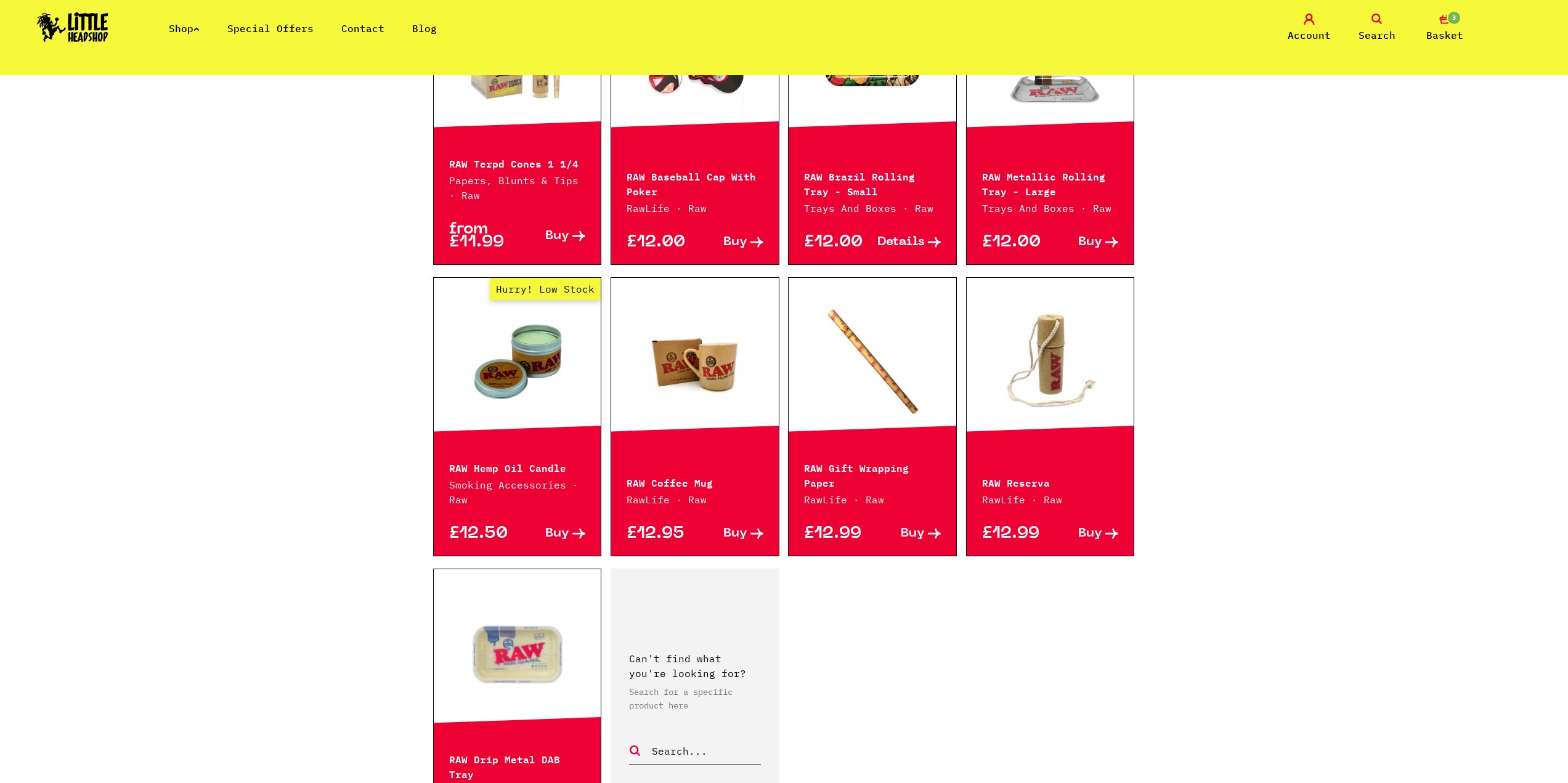
drag, startPoint x: 522, startPoint y: 448, endPoint x: 465, endPoint y: 473, distance: 62.2
drag, startPoint x: 465, startPoint y: 473, endPoint x: 459, endPoint y: 507, distance: 34.5
drag, startPoint x: 459, startPoint y: 507, endPoint x: 571, endPoint y: 530, distance: 114.3
click at [571, 530] on link "Buy" at bounding box center [550, 533] width 68 height 13
click at [750, 535] on icon at bounding box center [757, 533] width 13 height 11
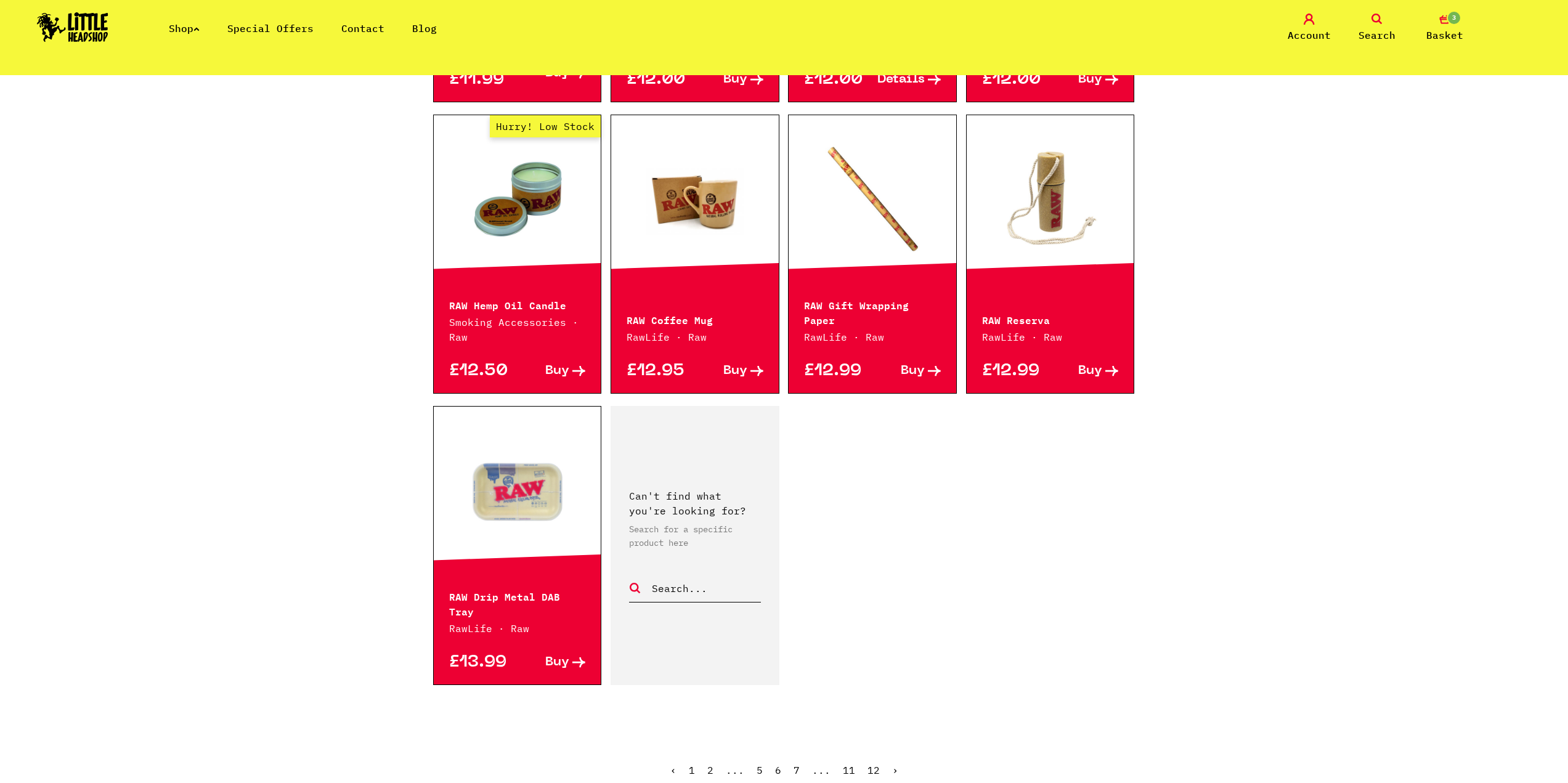
scroll to position [1539, 0]
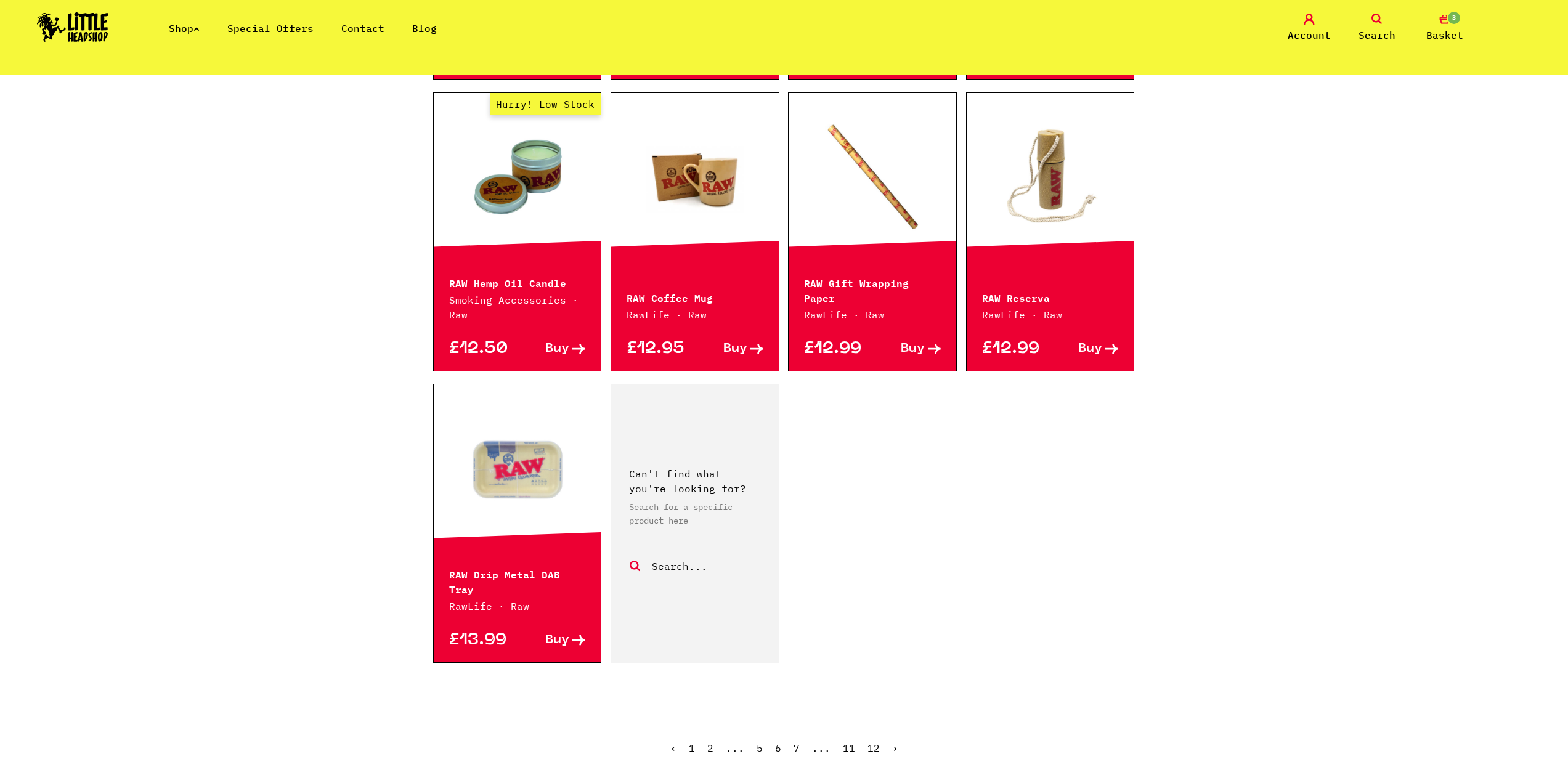
click at [897, 737] on ul "‹ 1 2 ... 5 6 7 ... 11 12 ›" at bounding box center [784, 756] width 702 height 53
click at [894, 741] on link "›" at bounding box center [895, 748] width 6 height 13
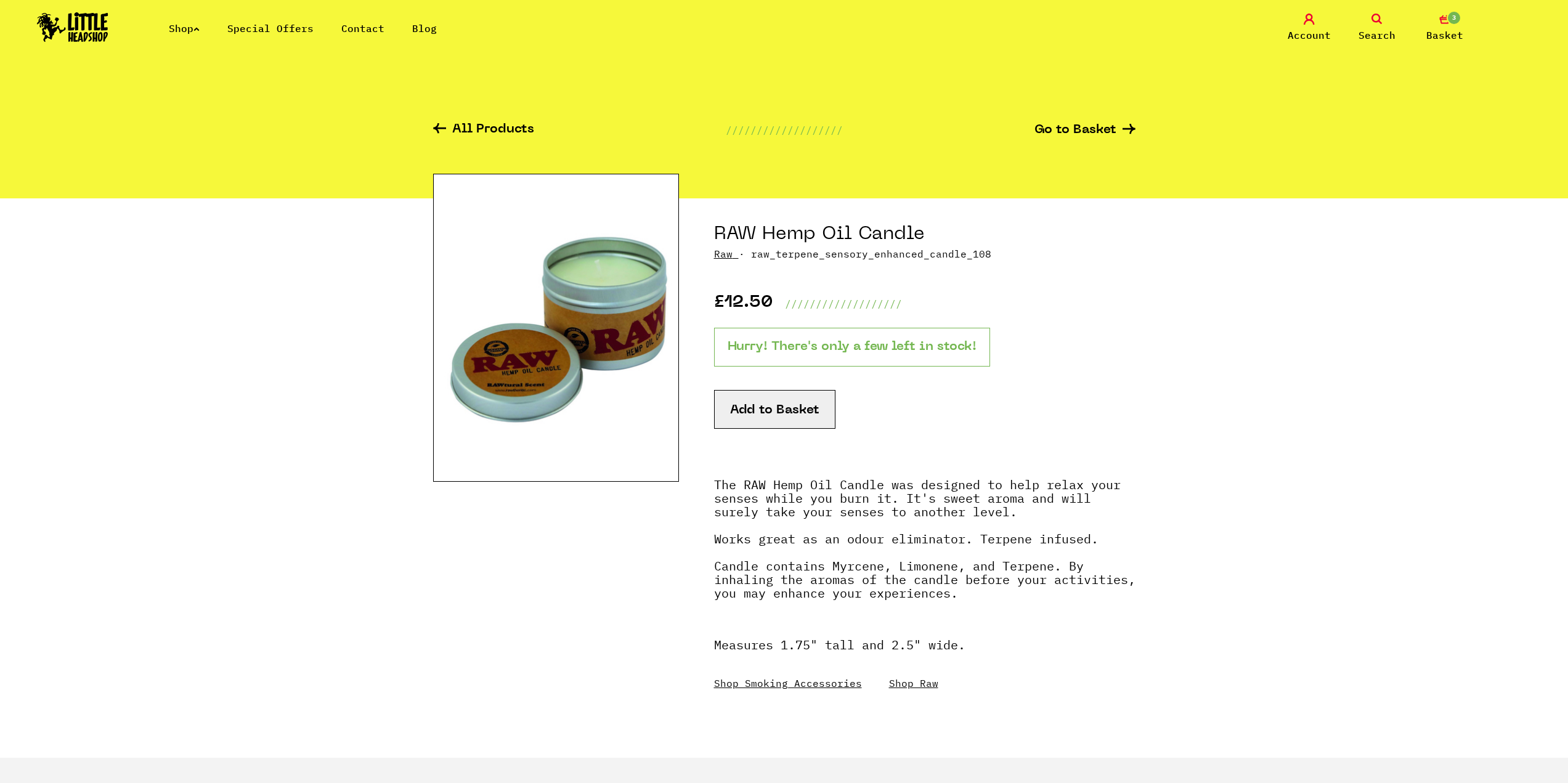
click at [745, 417] on button "Add to Basket" at bounding box center [775, 409] width 121 height 39
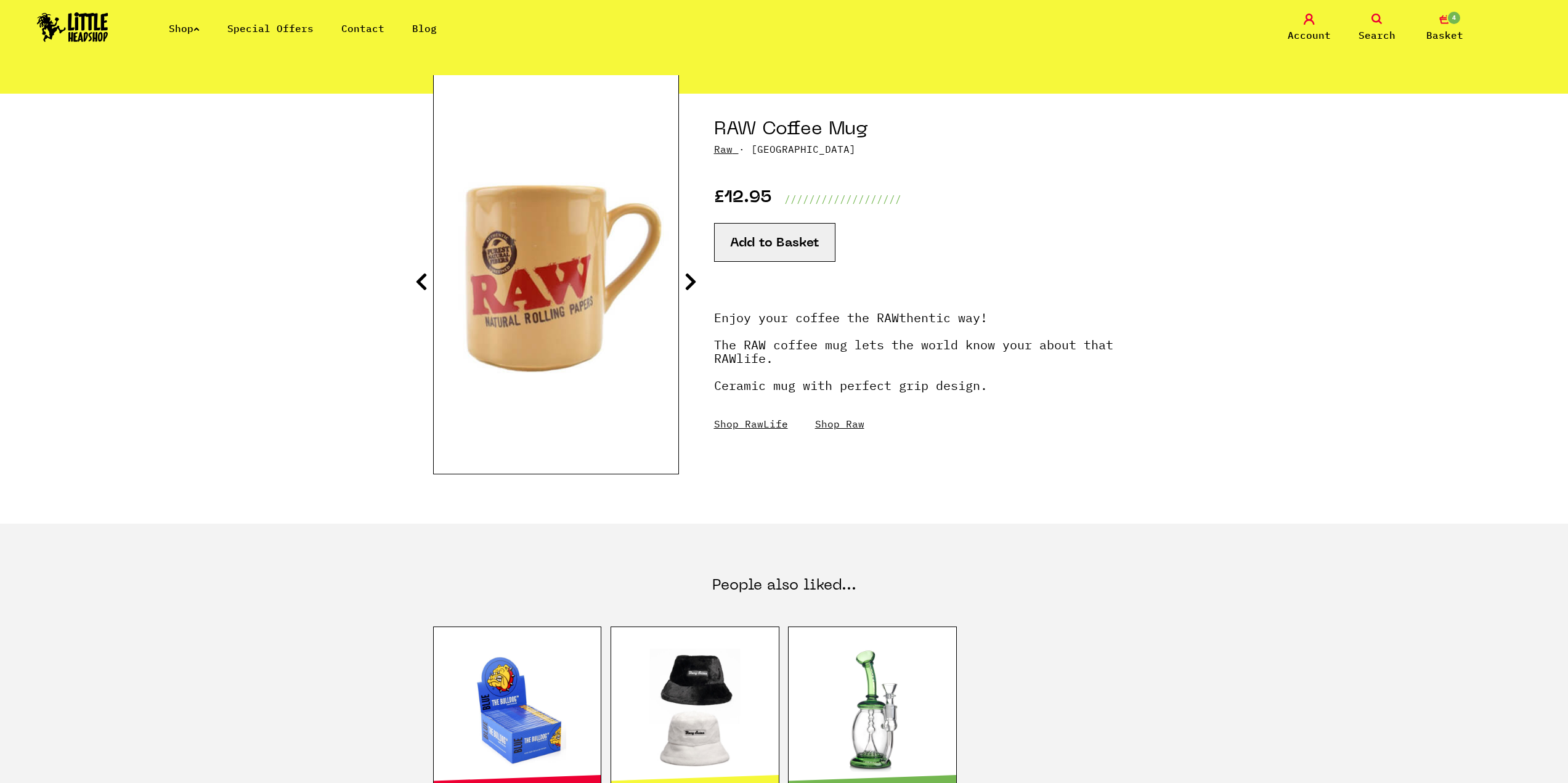
scroll to position [62, 0]
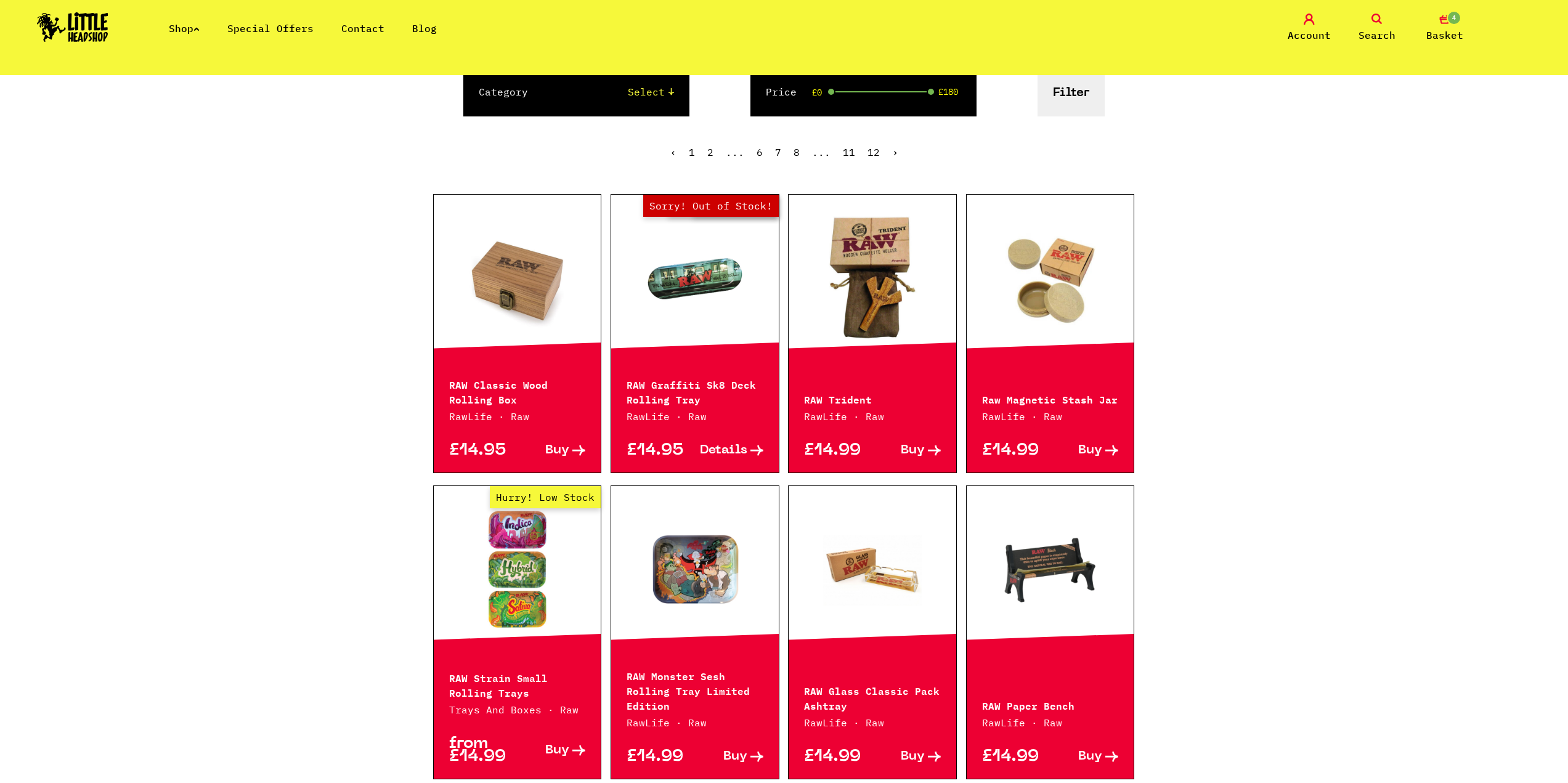
scroll to position [246, 0]
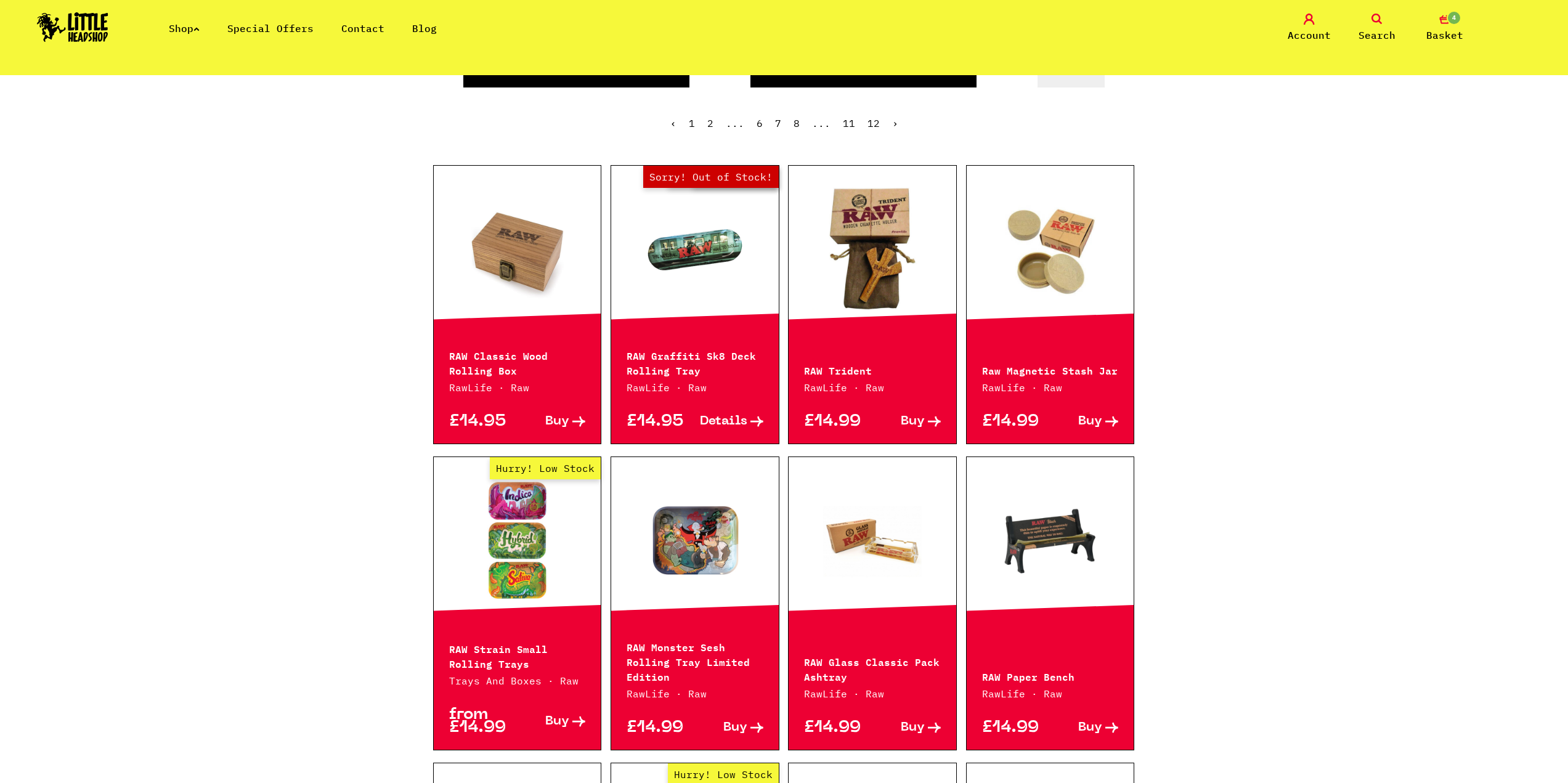
click at [531, 561] on link "Hurry! Low Stock" at bounding box center [517, 540] width 167 height 123
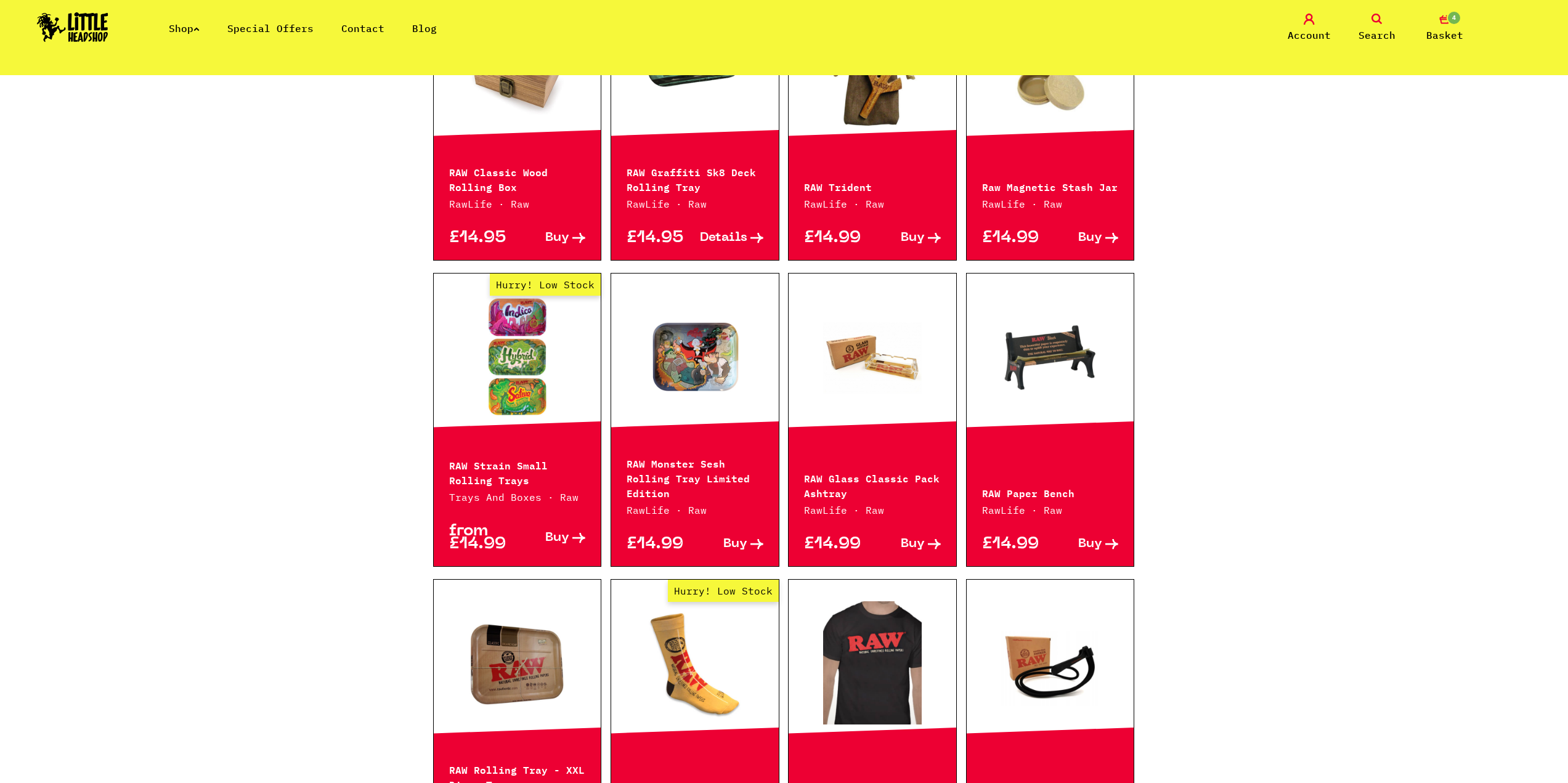
scroll to position [431, 0]
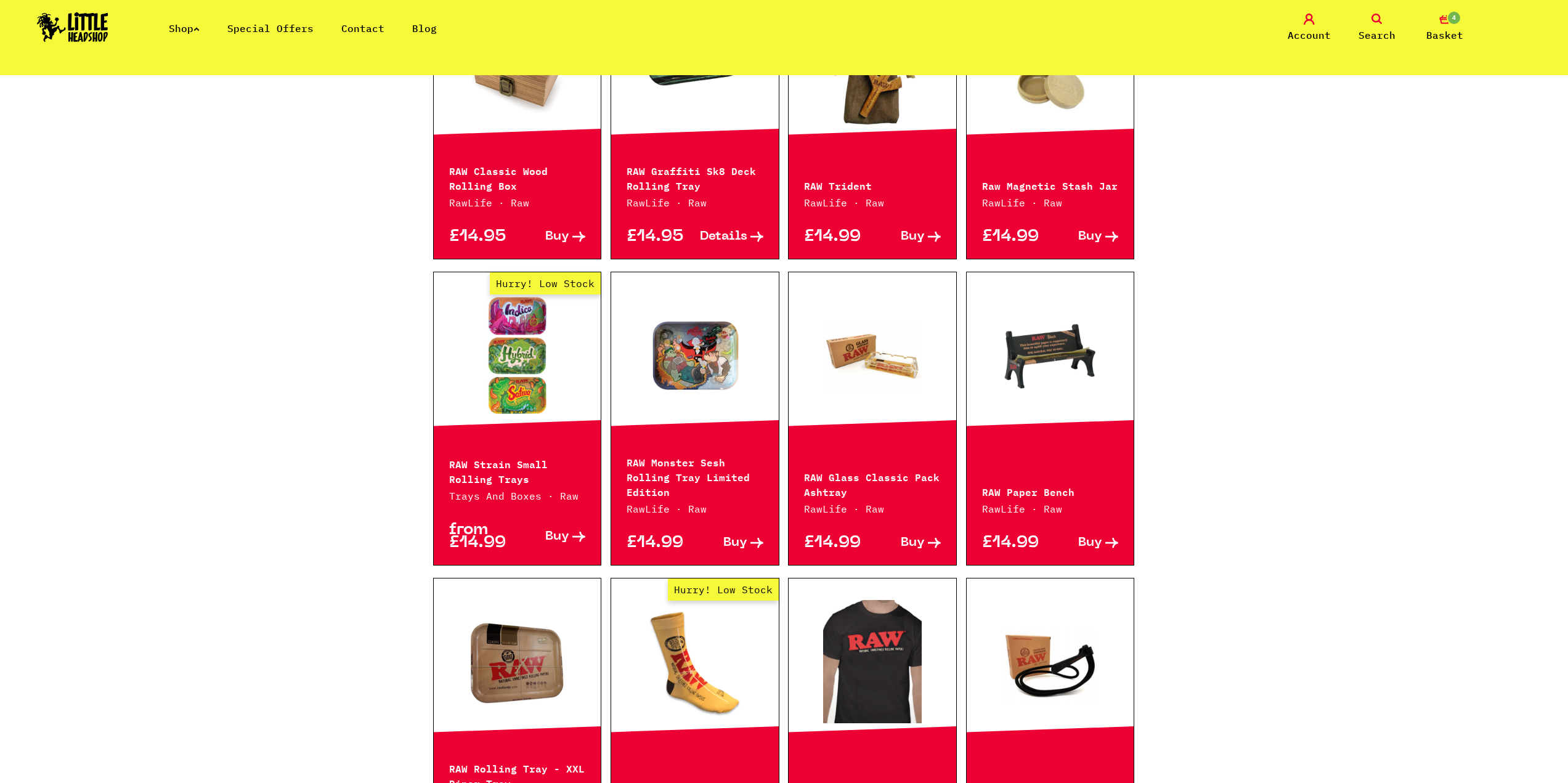
click at [919, 540] on span "Buy" at bounding box center [913, 542] width 24 height 13
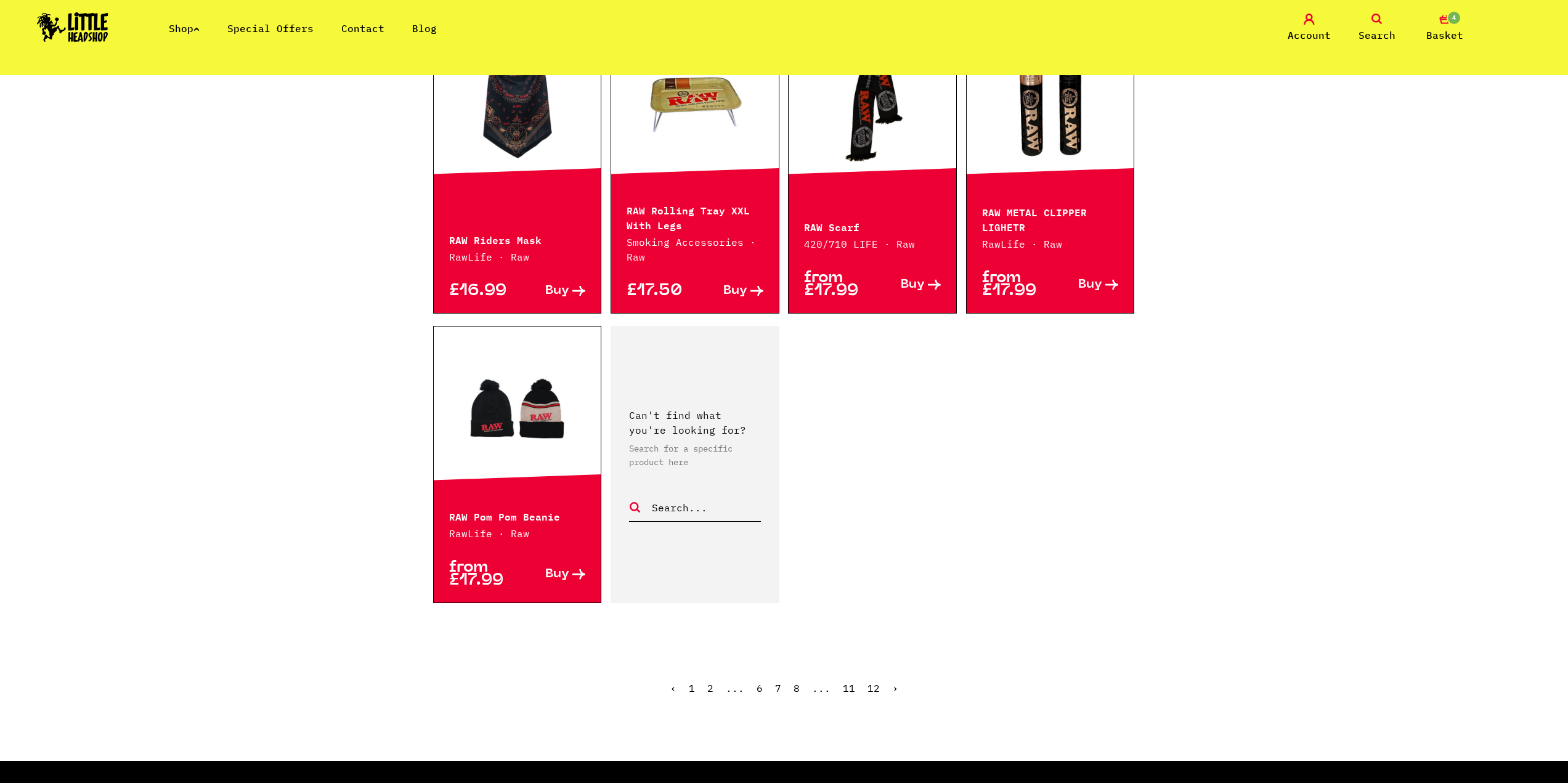
scroll to position [1601, 0]
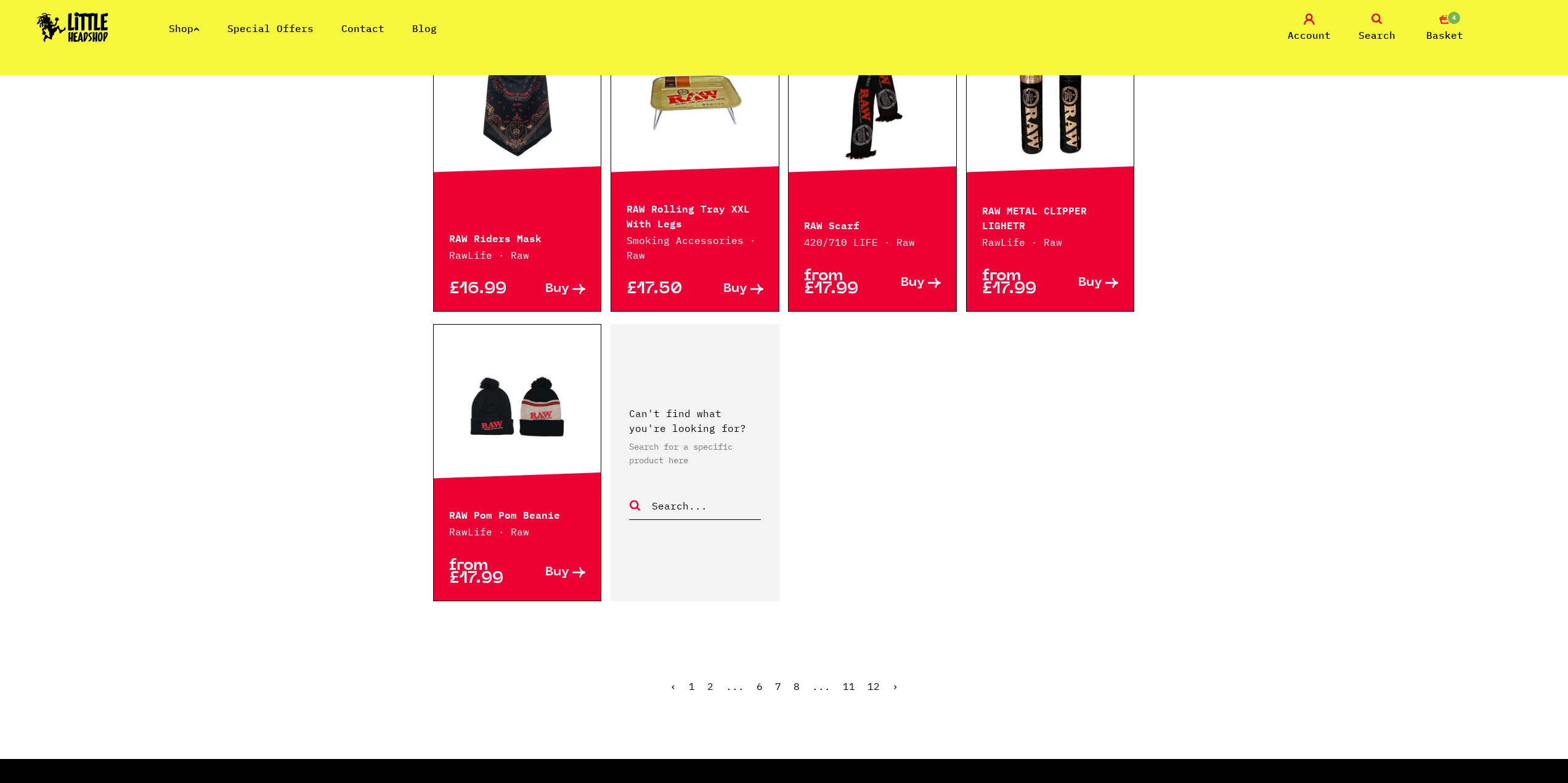
click at [892, 680] on link "›" at bounding box center [895, 686] width 6 height 13
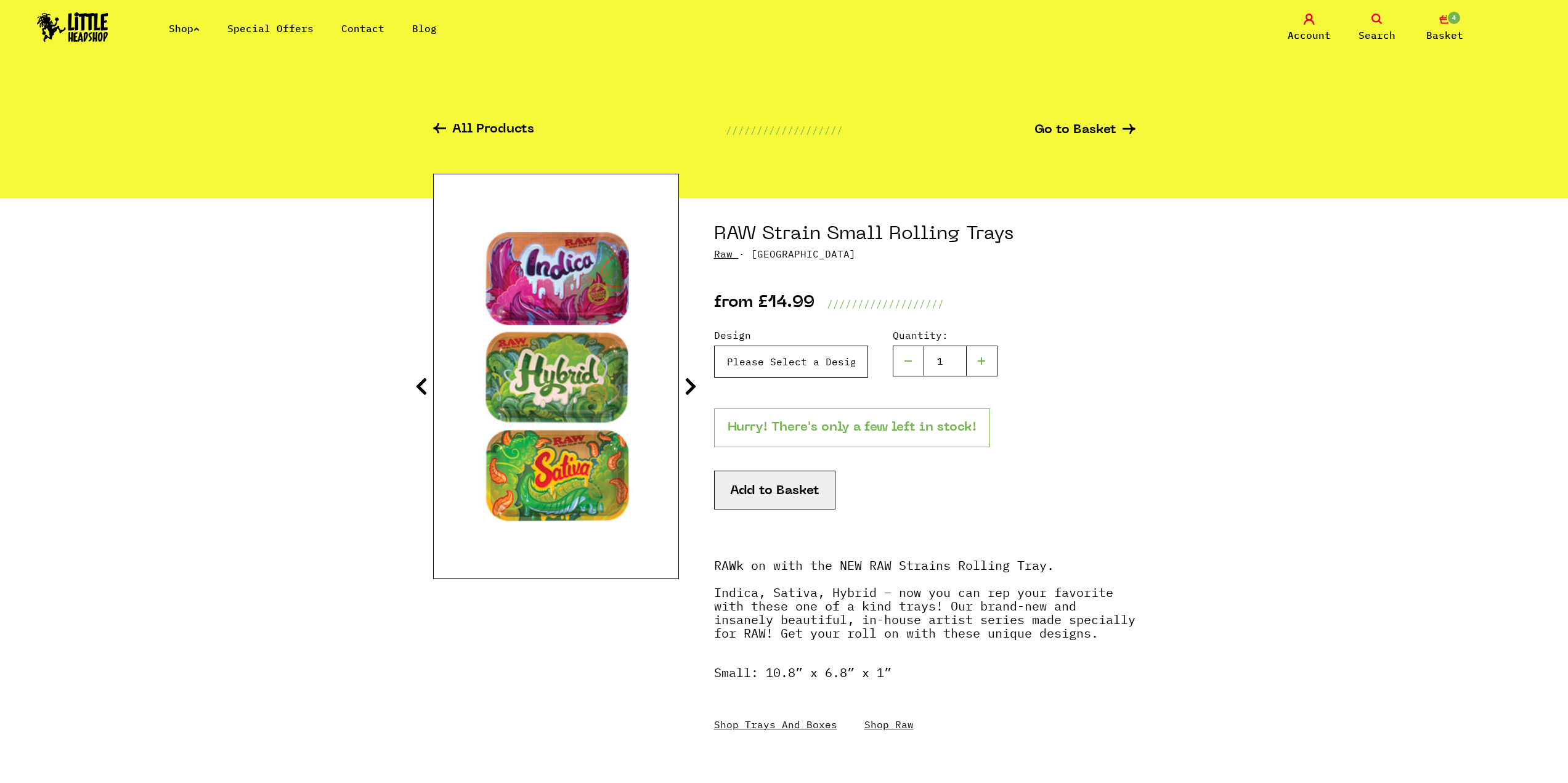
click at [750, 353] on select "Please Select a Design RAW Strain Small Rolling Trays - Indica - £14.99 (Out of…" at bounding box center [791, 362] width 154 height 32
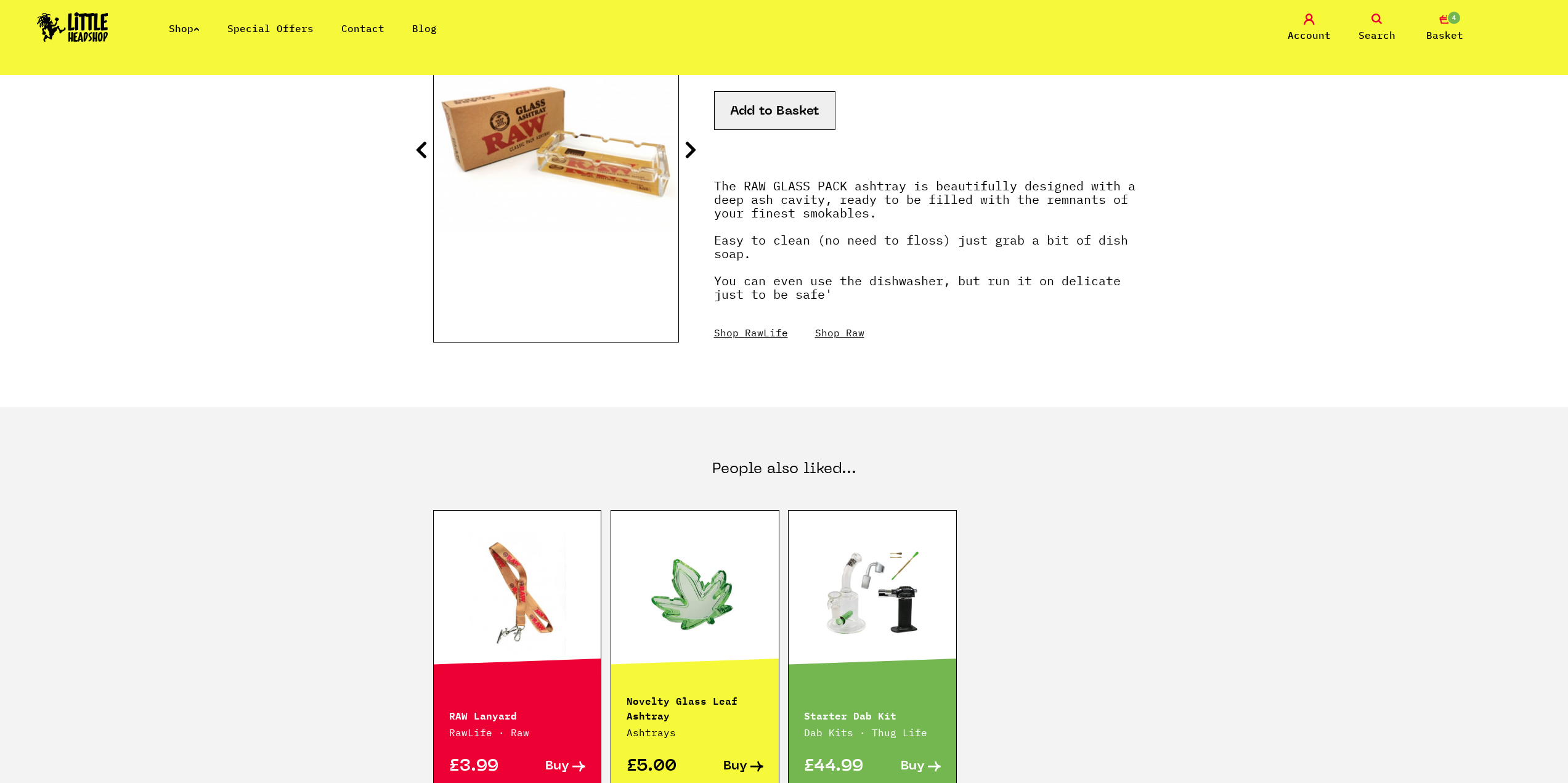
scroll to position [246, 0]
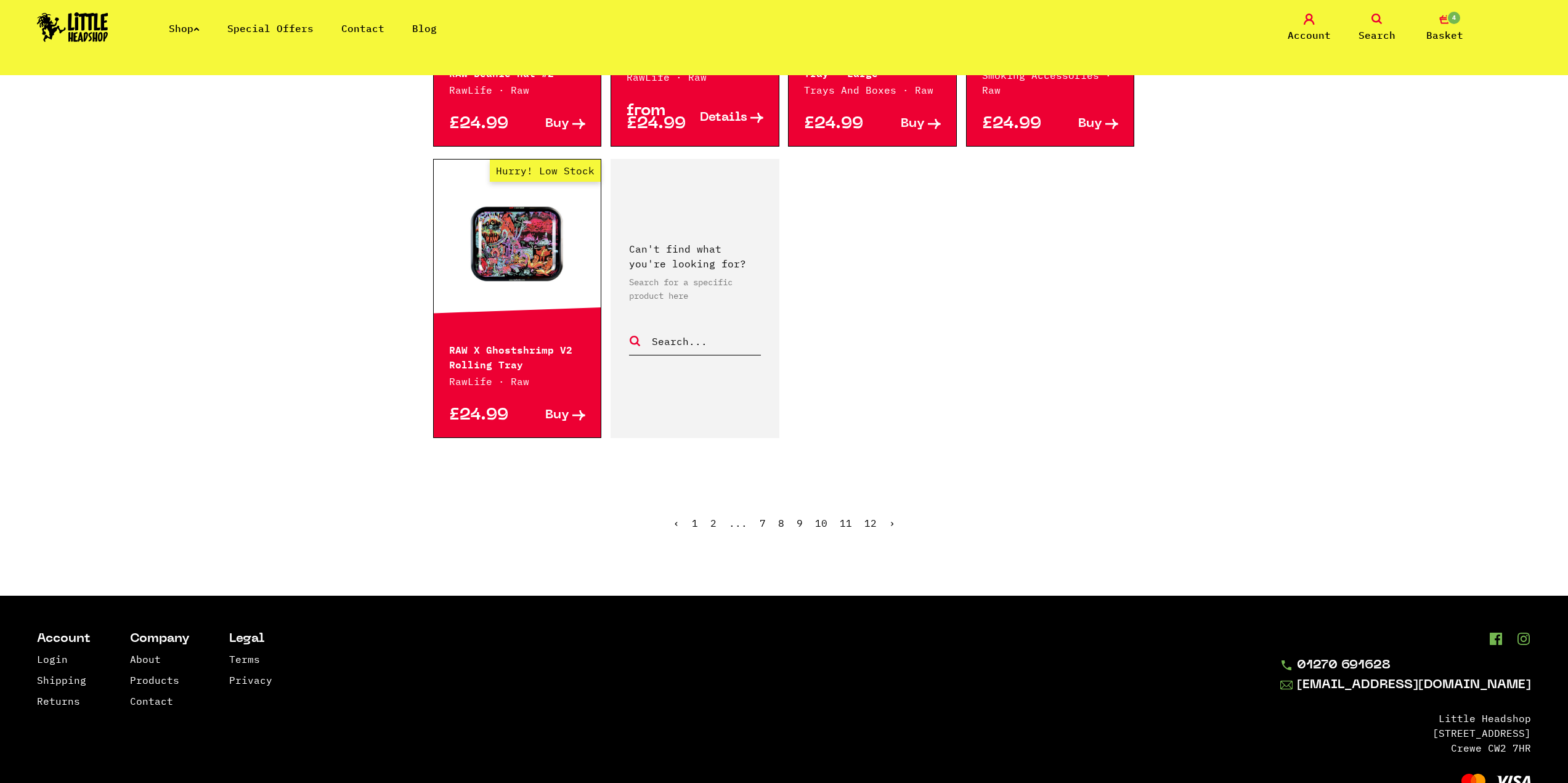
scroll to position [1724, 0]
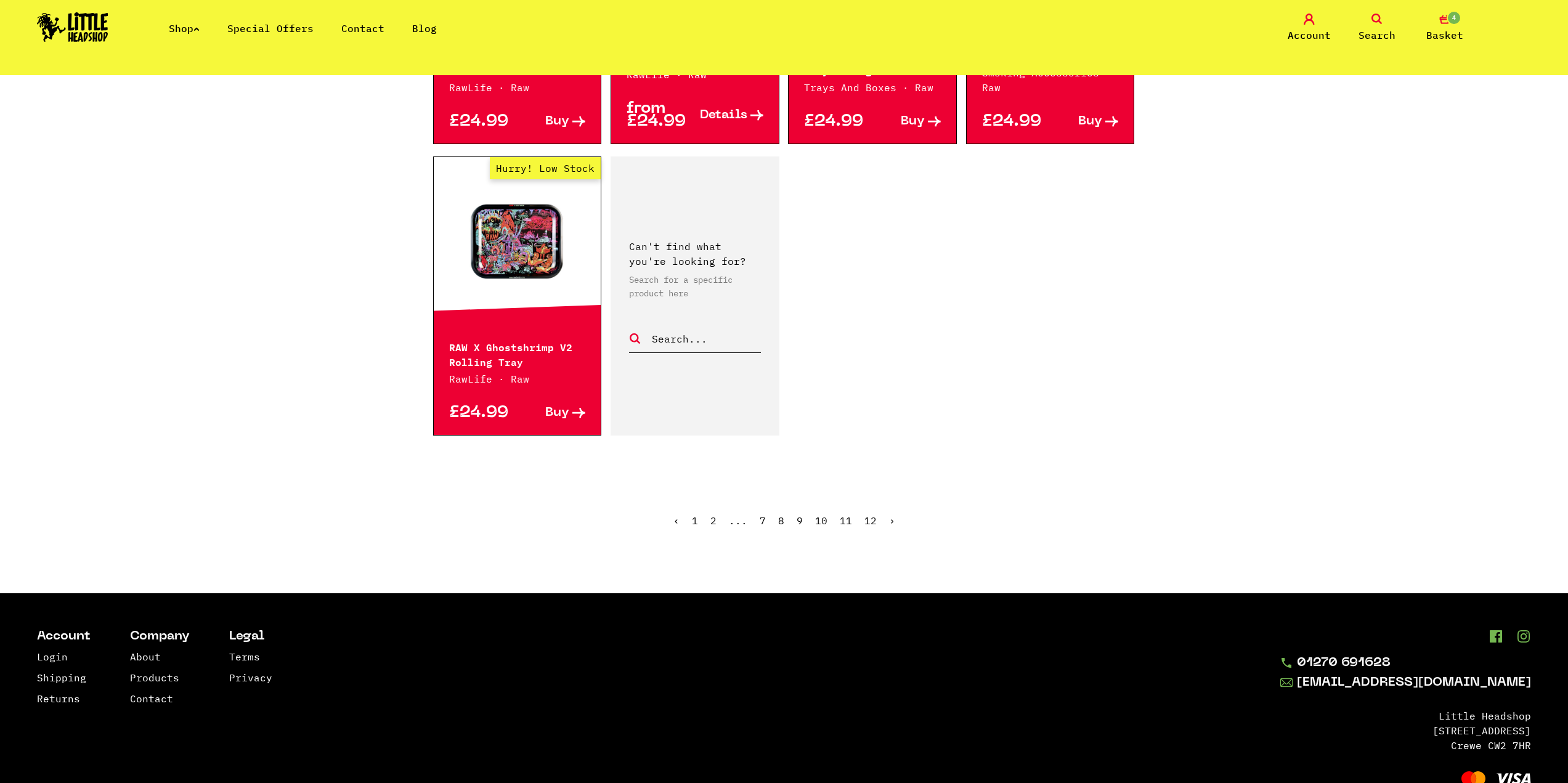
click at [890, 521] on link "›" at bounding box center [892, 521] width 6 height 13
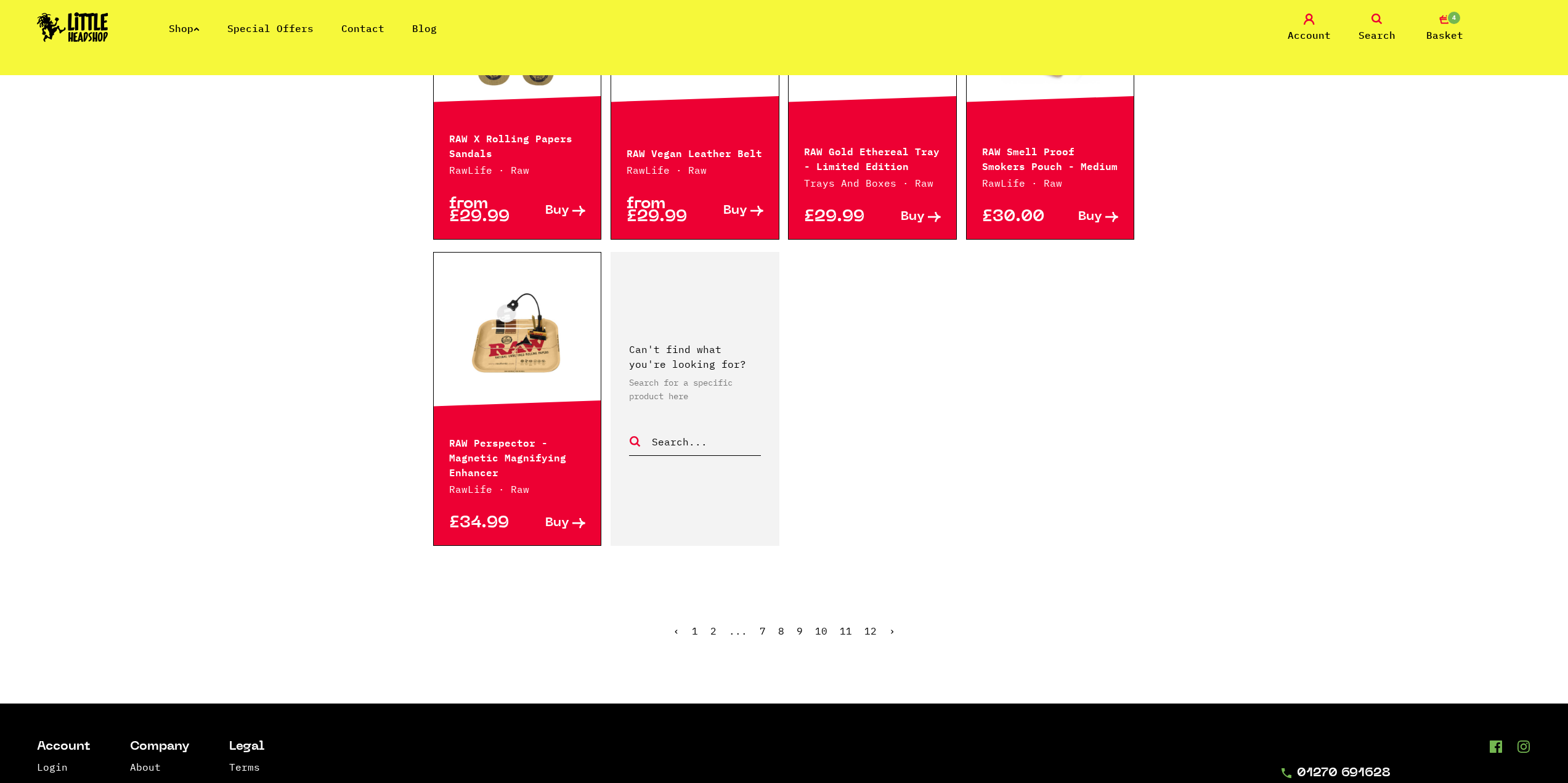
scroll to position [1724, 0]
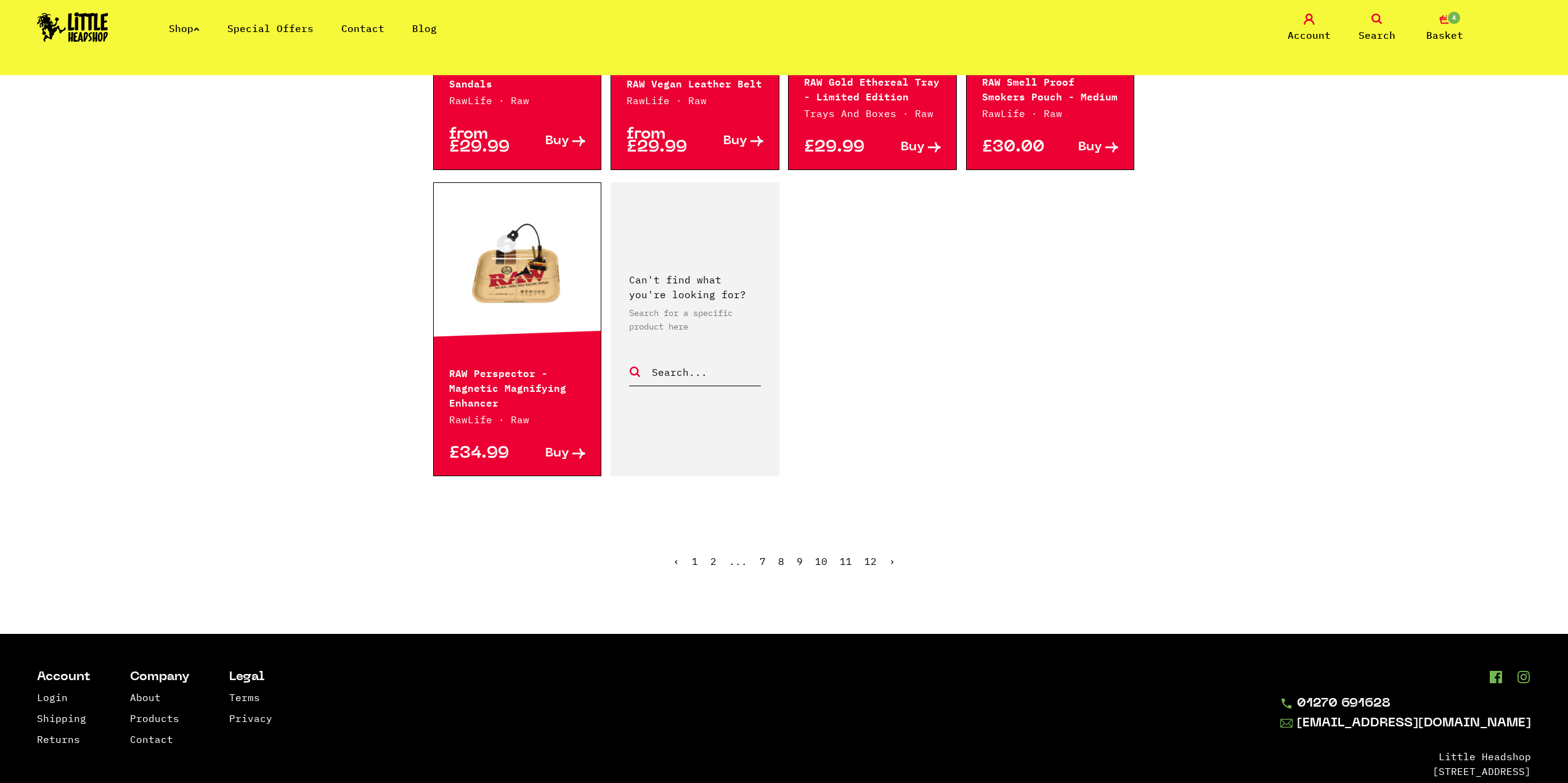
click at [889, 555] on link "›" at bounding box center [892, 561] width 6 height 13
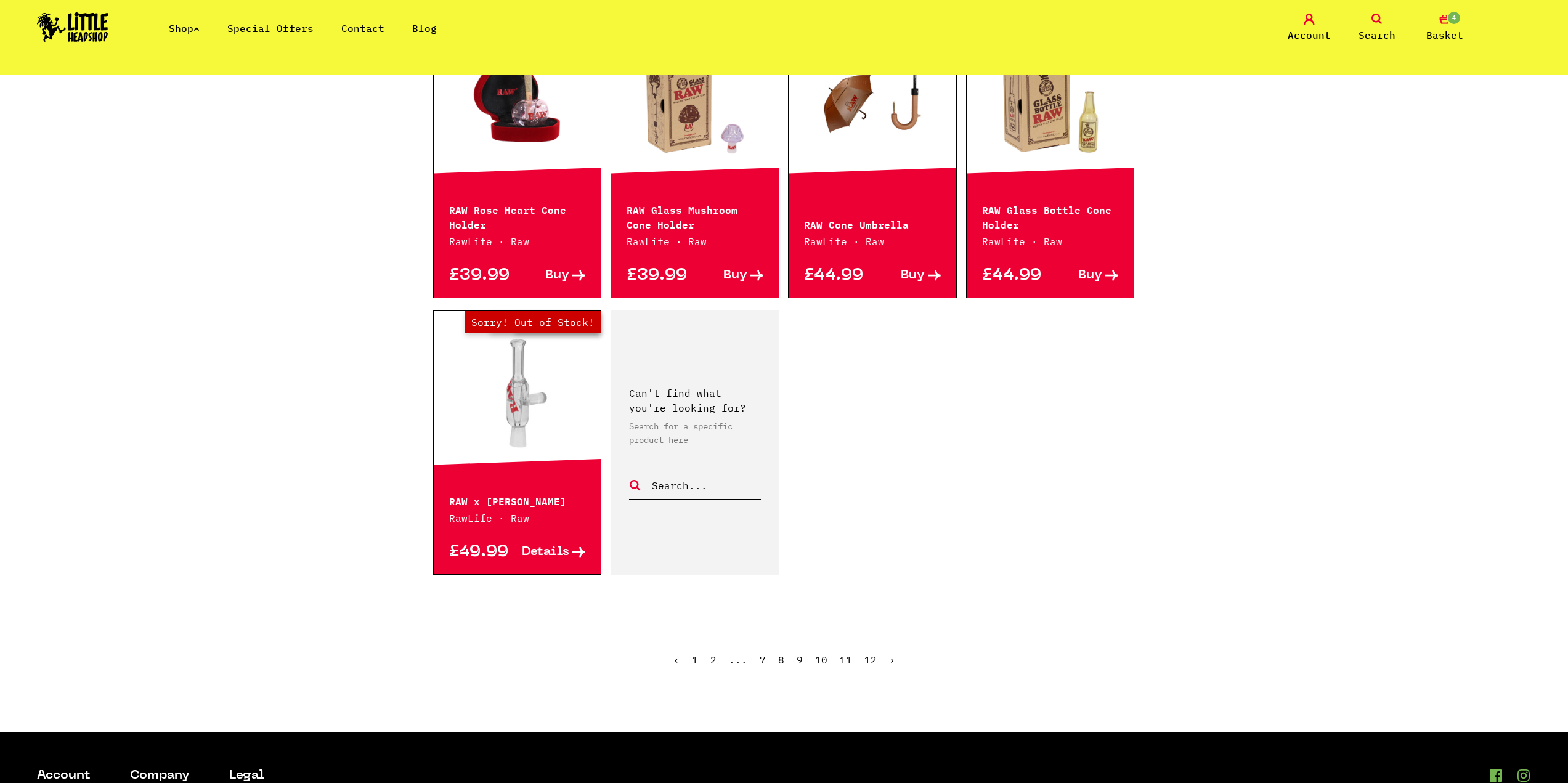
scroll to position [1601, 0]
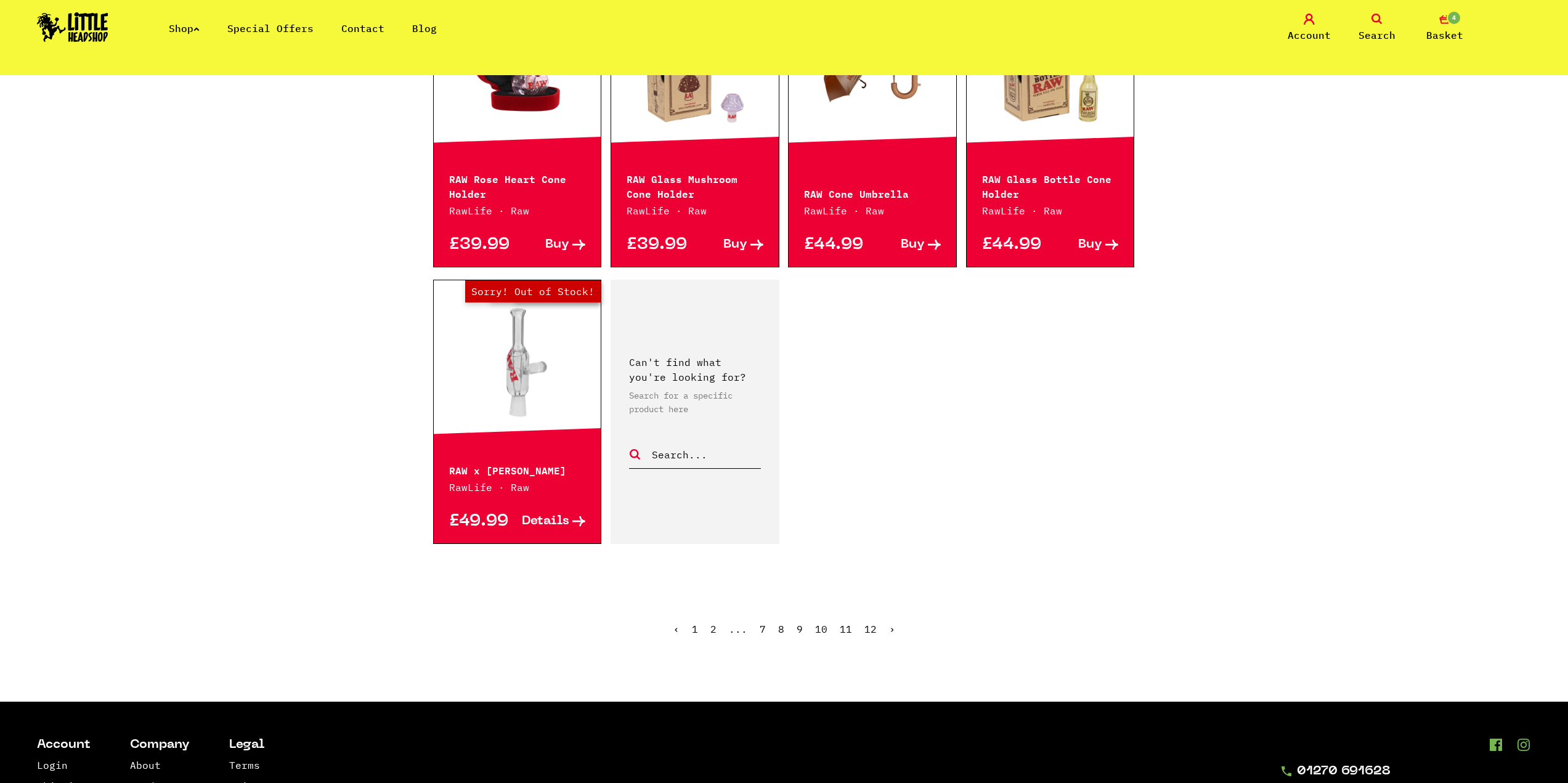
click at [892, 630] on link "›" at bounding box center [892, 629] width 6 height 13
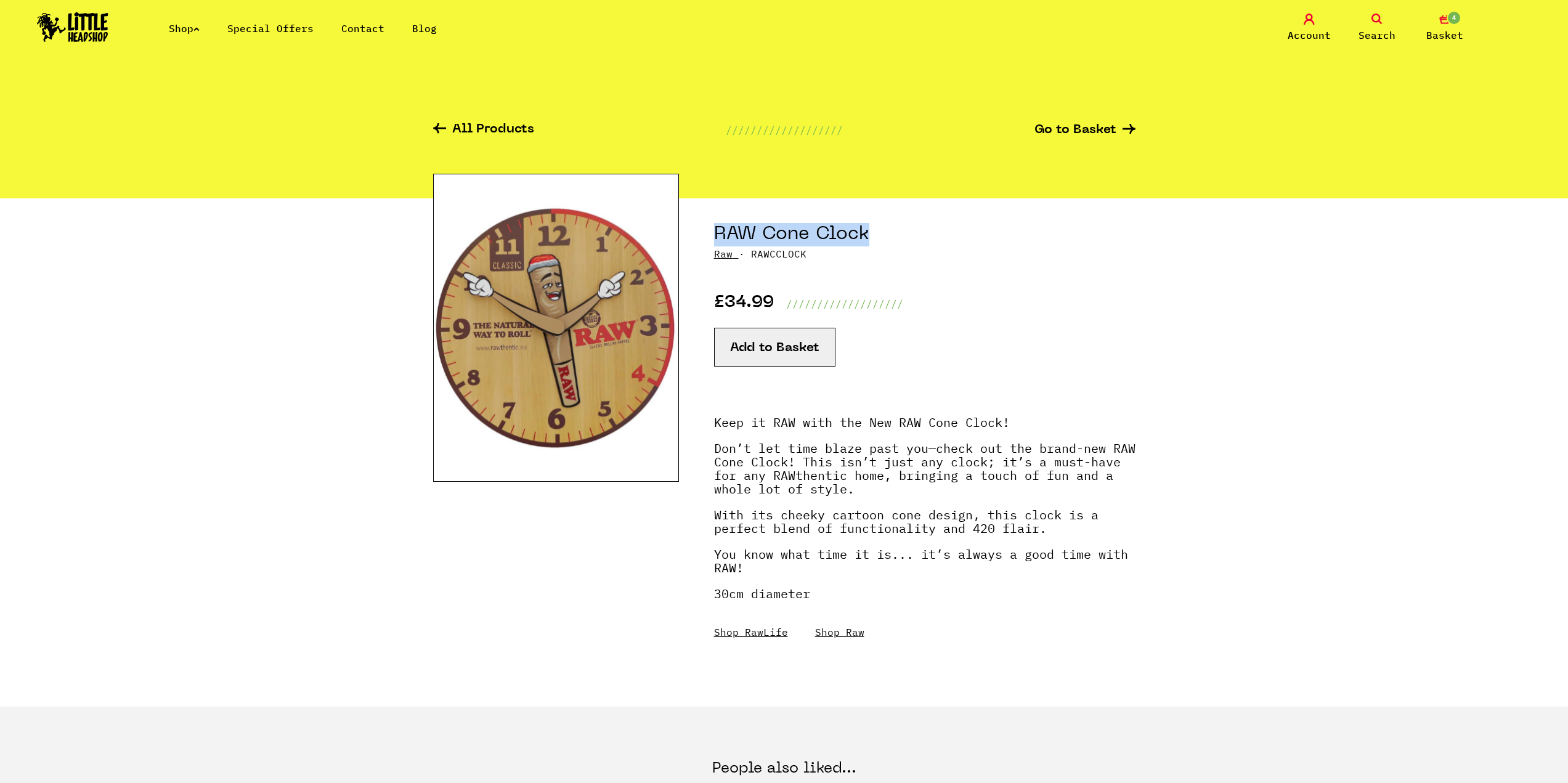
drag, startPoint x: 873, startPoint y: 242, endPoint x: 714, endPoint y: 238, distance: 159.1
click at [714, 238] on h1 "RAW Cone Clock" at bounding box center [925, 234] width 422 height 23
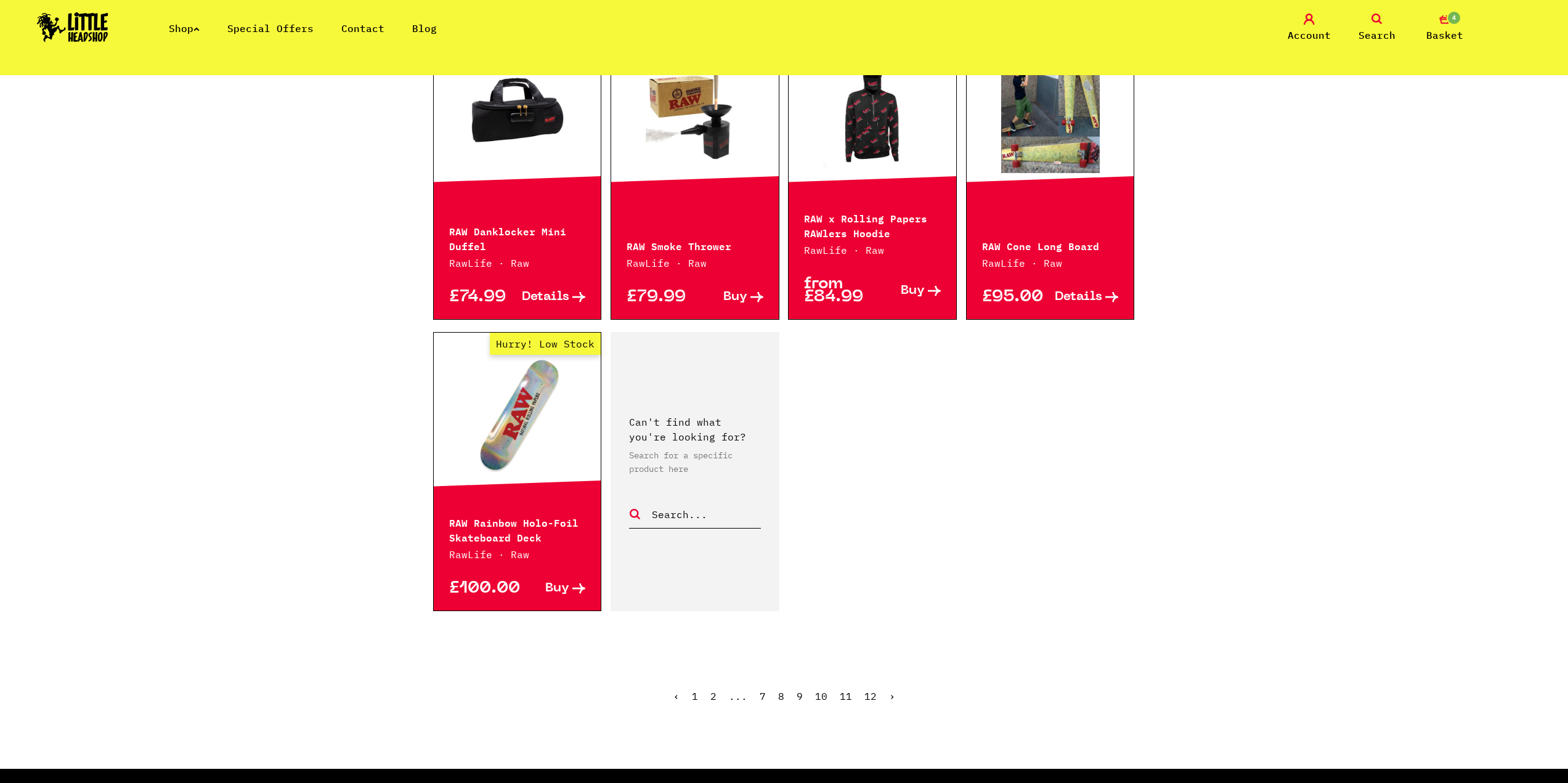
scroll to position [1601, 0]
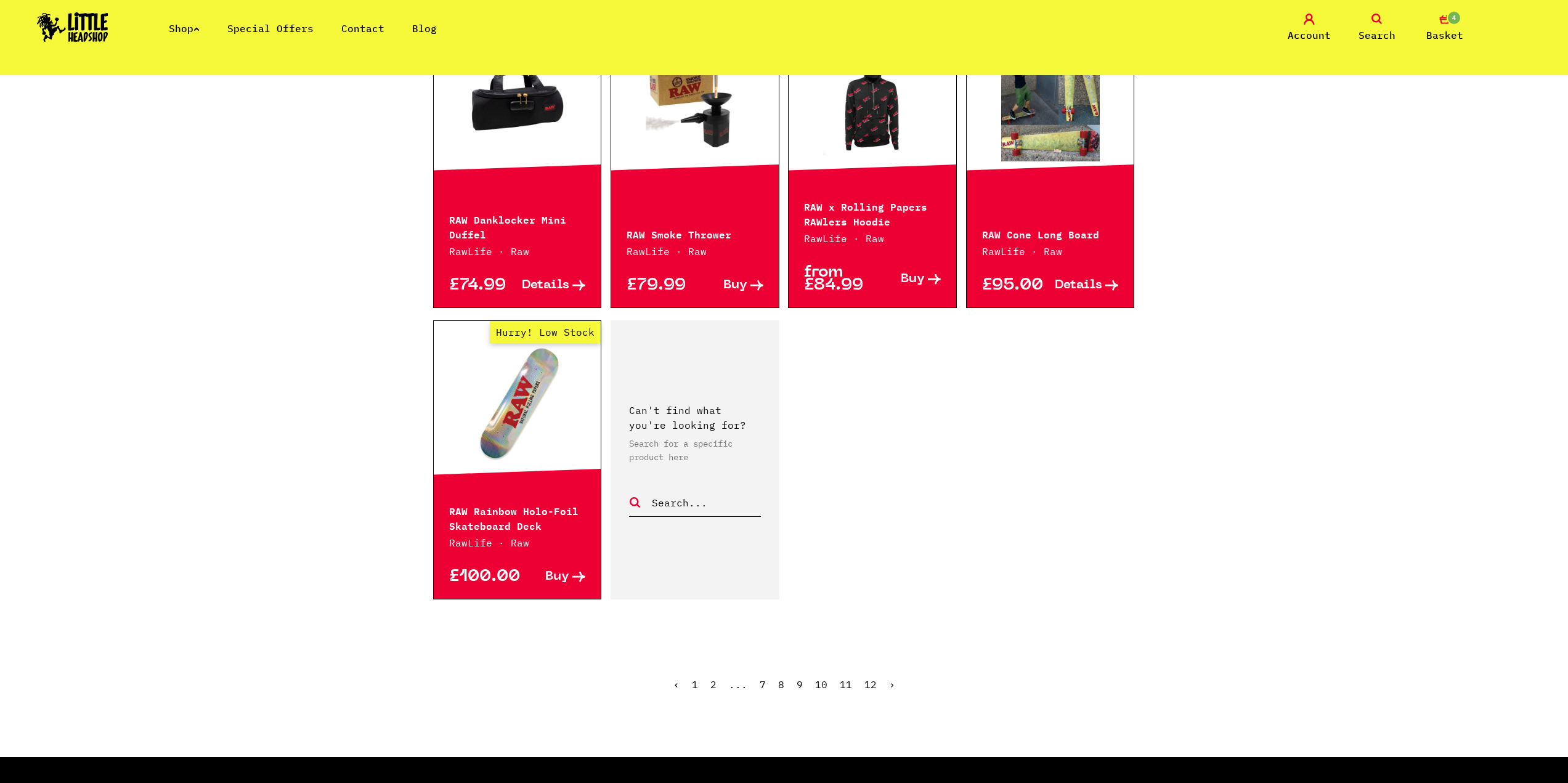
click at [889, 685] on link "›" at bounding box center [892, 685] width 6 height 13
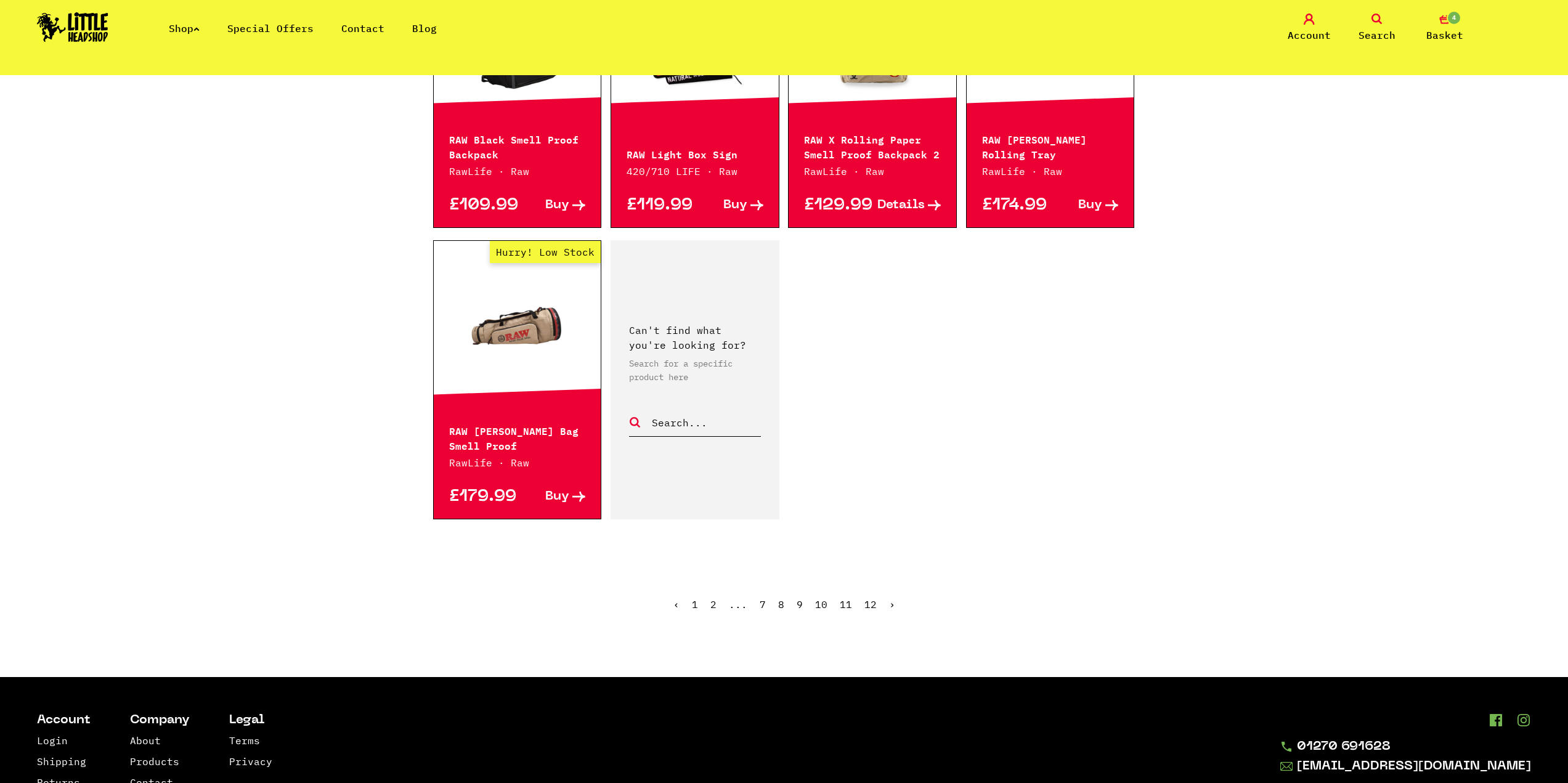
scroll to position [492, 0]
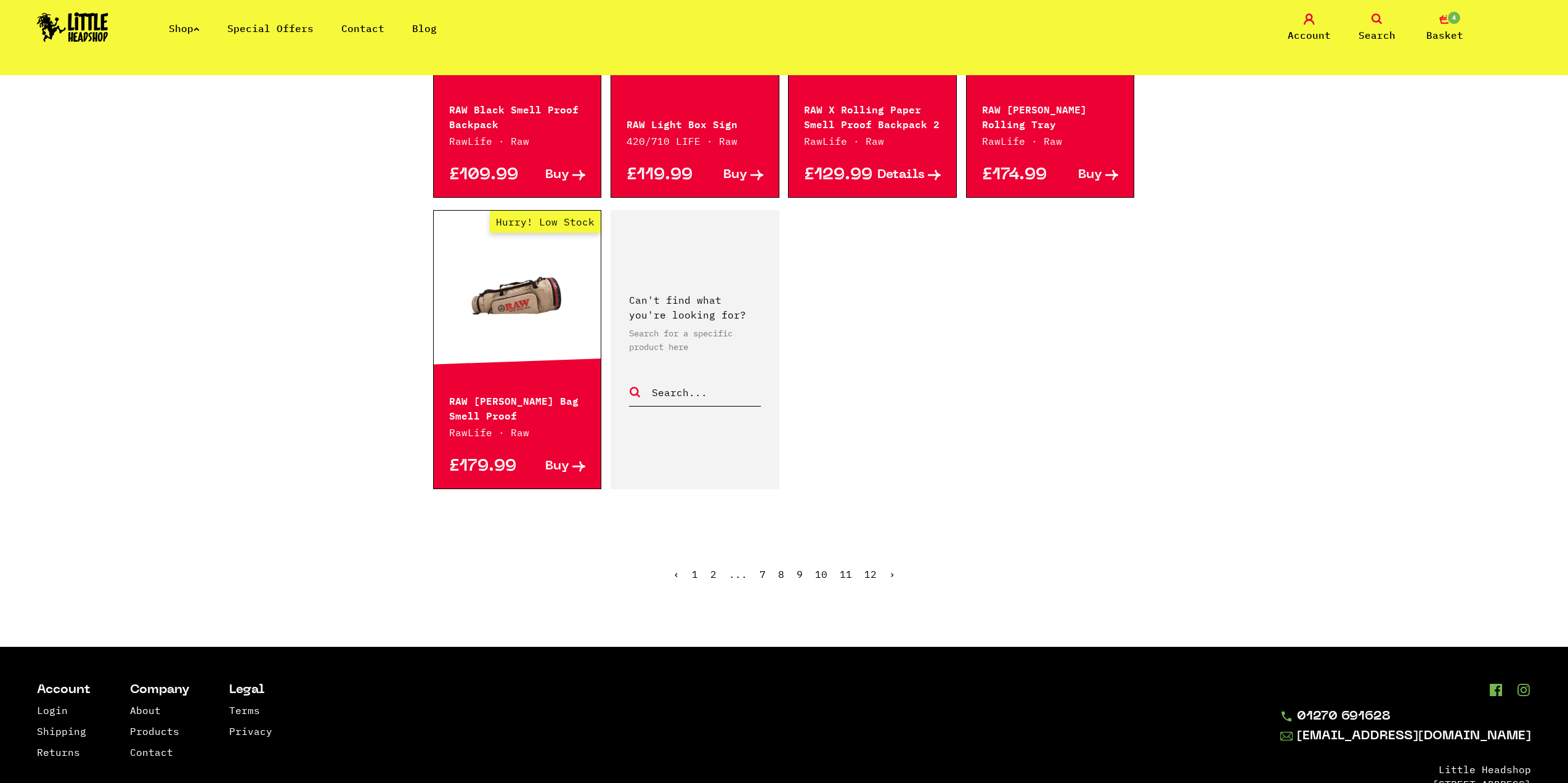
click at [889, 573] on span "›" at bounding box center [892, 574] width 6 height 13
click at [889, 574] on span "›" at bounding box center [892, 574] width 6 height 13
click at [1444, 20] on icon "4" at bounding box center [1445, 19] width 11 height 11
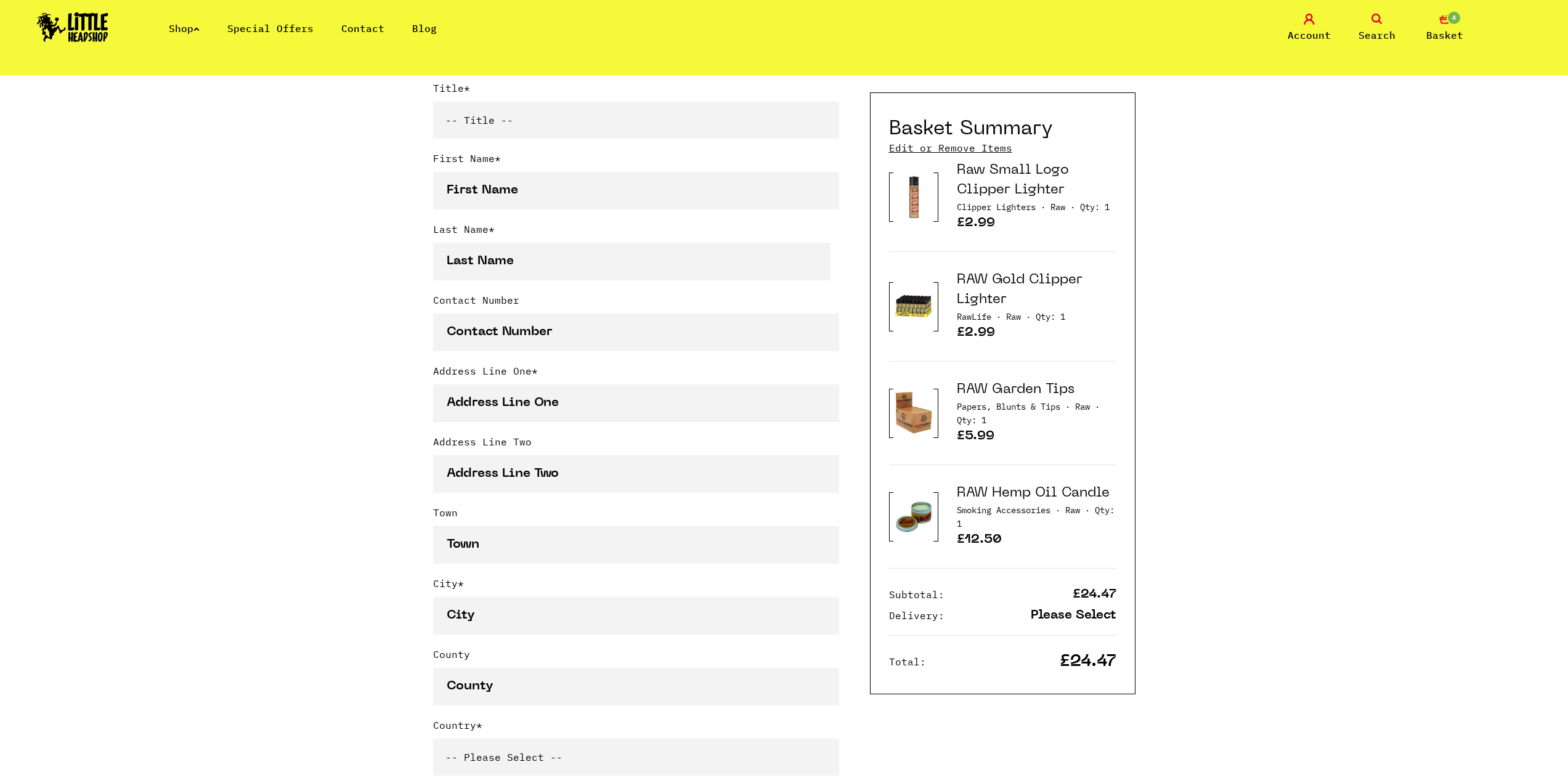
scroll to position [369, 0]
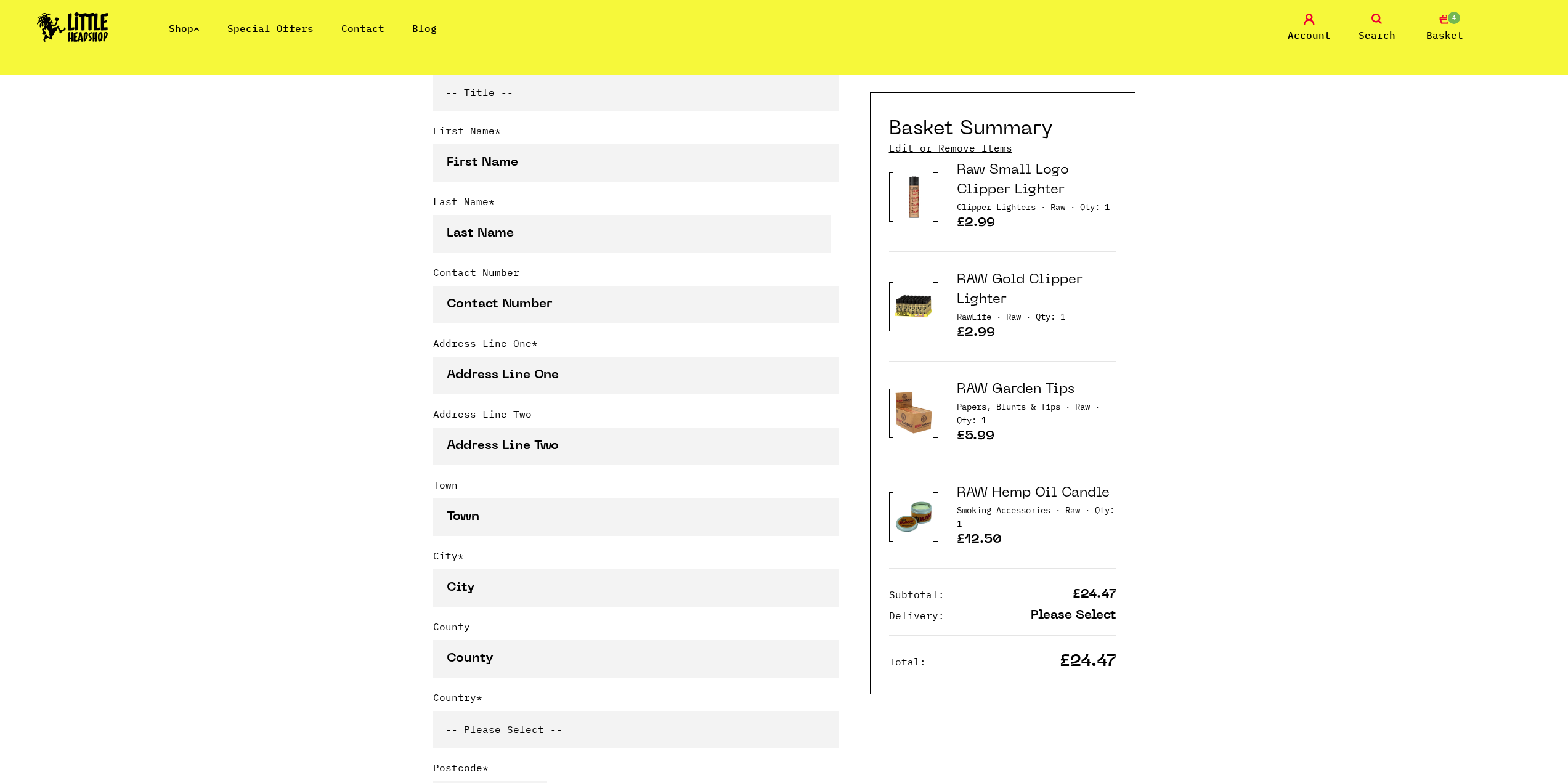
drag, startPoint x: 1111, startPoint y: 508, endPoint x: 958, endPoint y: 508, distance: 153.0
click at [958, 503] on h3 "RAW Hemp Oil Candle" at bounding box center [1036, 493] width 160 height 20
copy link "RAW Hemp Oil Candle"
